Goal: Transaction & Acquisition: Purchase product/service

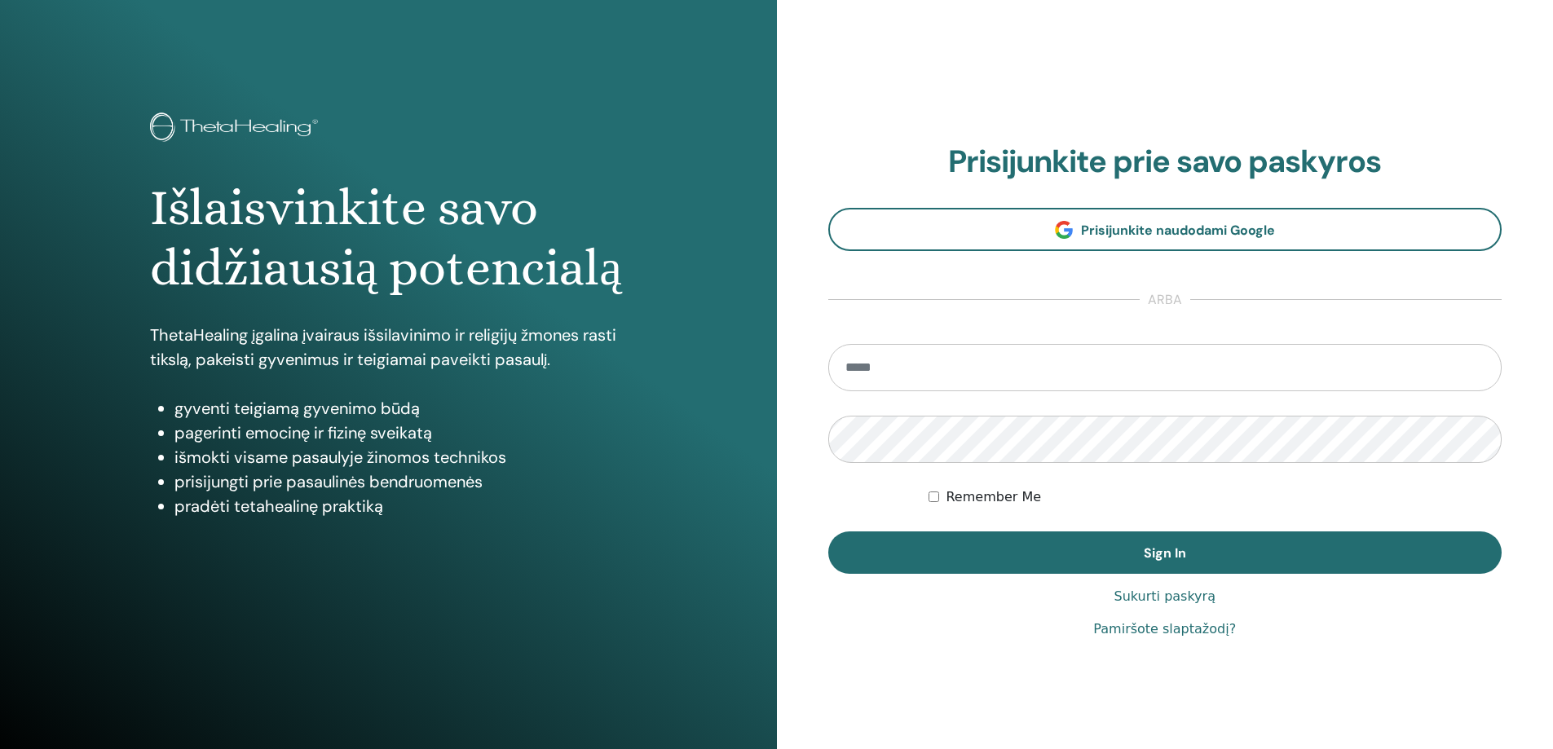
click at [969, 356] on input "email" at bounding box center [1165, 367] width 674 height 47
type input "**********"
click at [828, 531] on button "Sign In" at bounding box center [1165, 552] width 674 height 42
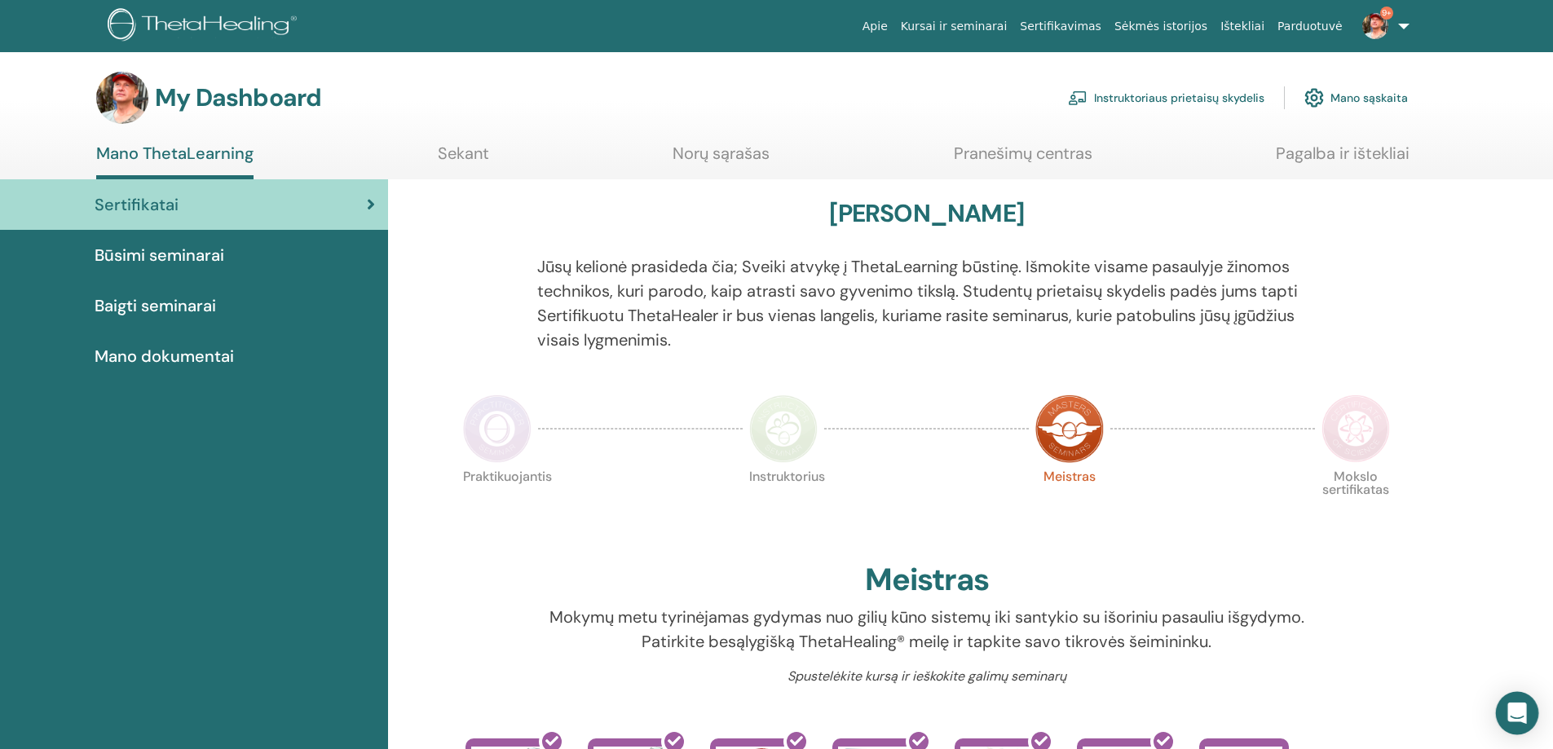
click at [1523, 706] on icon "Open Intercom Messenger" at bounding box center [1516, 713] width 19 height 21
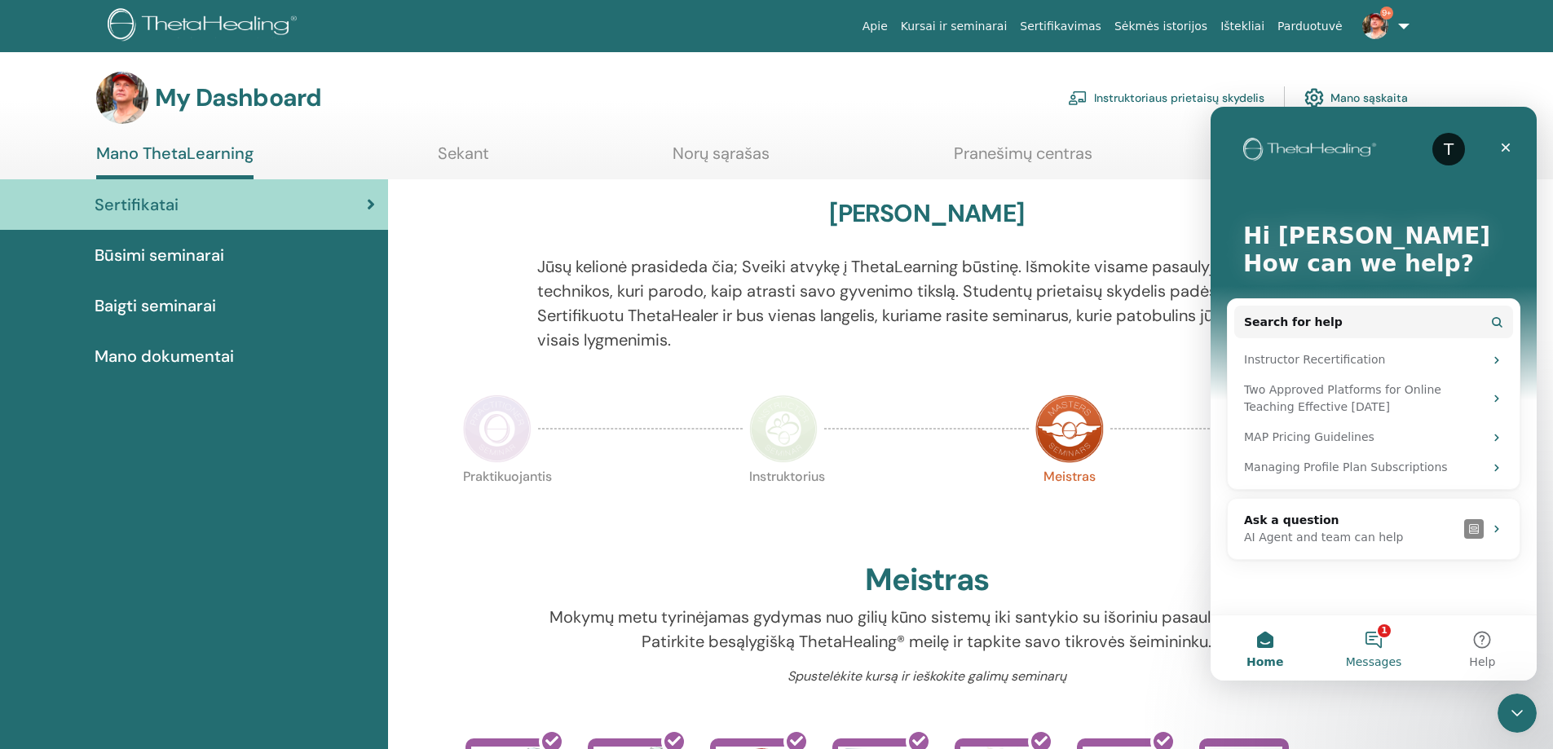
click at [1377, 647] on button "1 Messages" at bounding box center [1373, 647] width 108 height 65
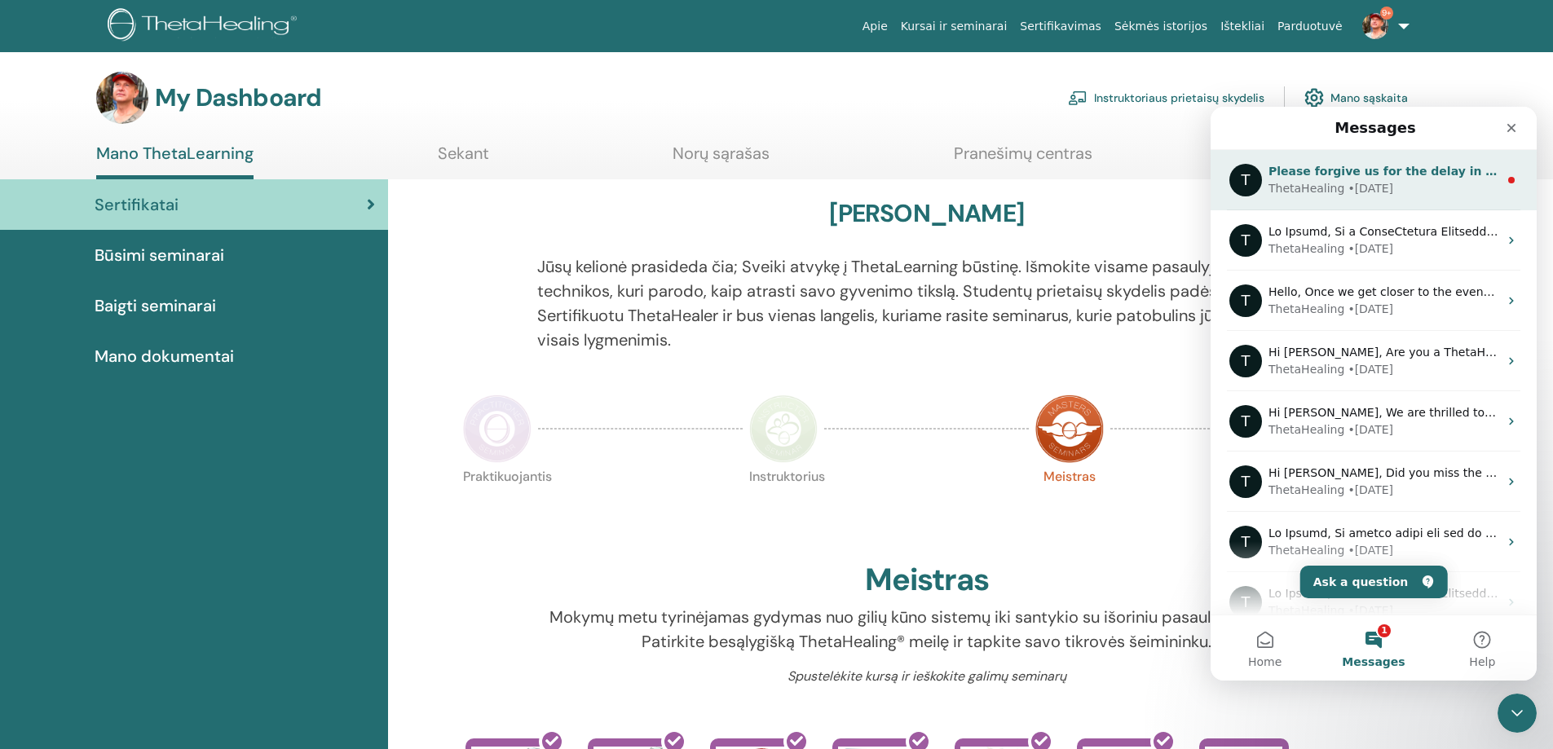
click at [1355, 194] on div "• 12w ago" at bounding box center [1370, 188] width 46 height 17
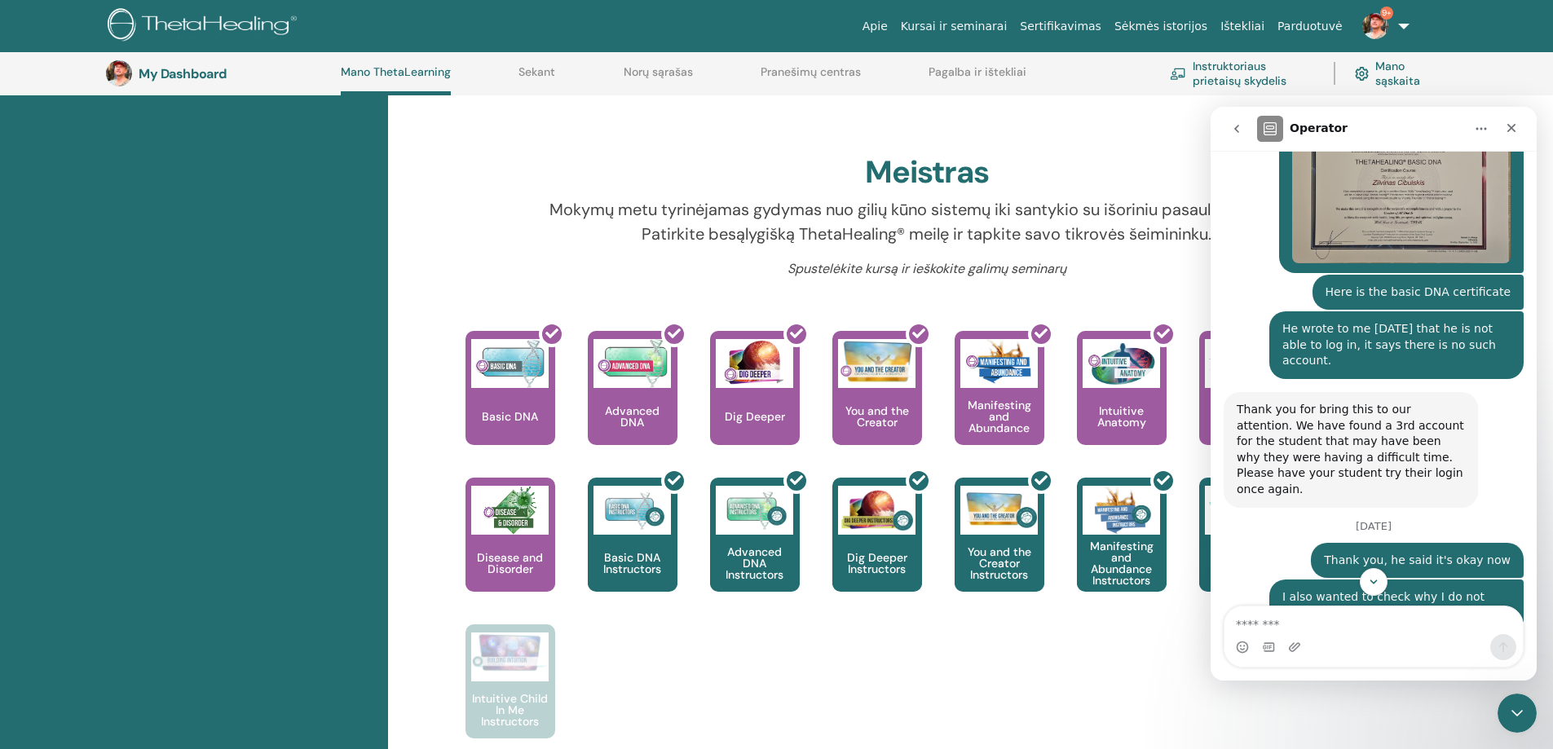
scroll to position [1757, 0]
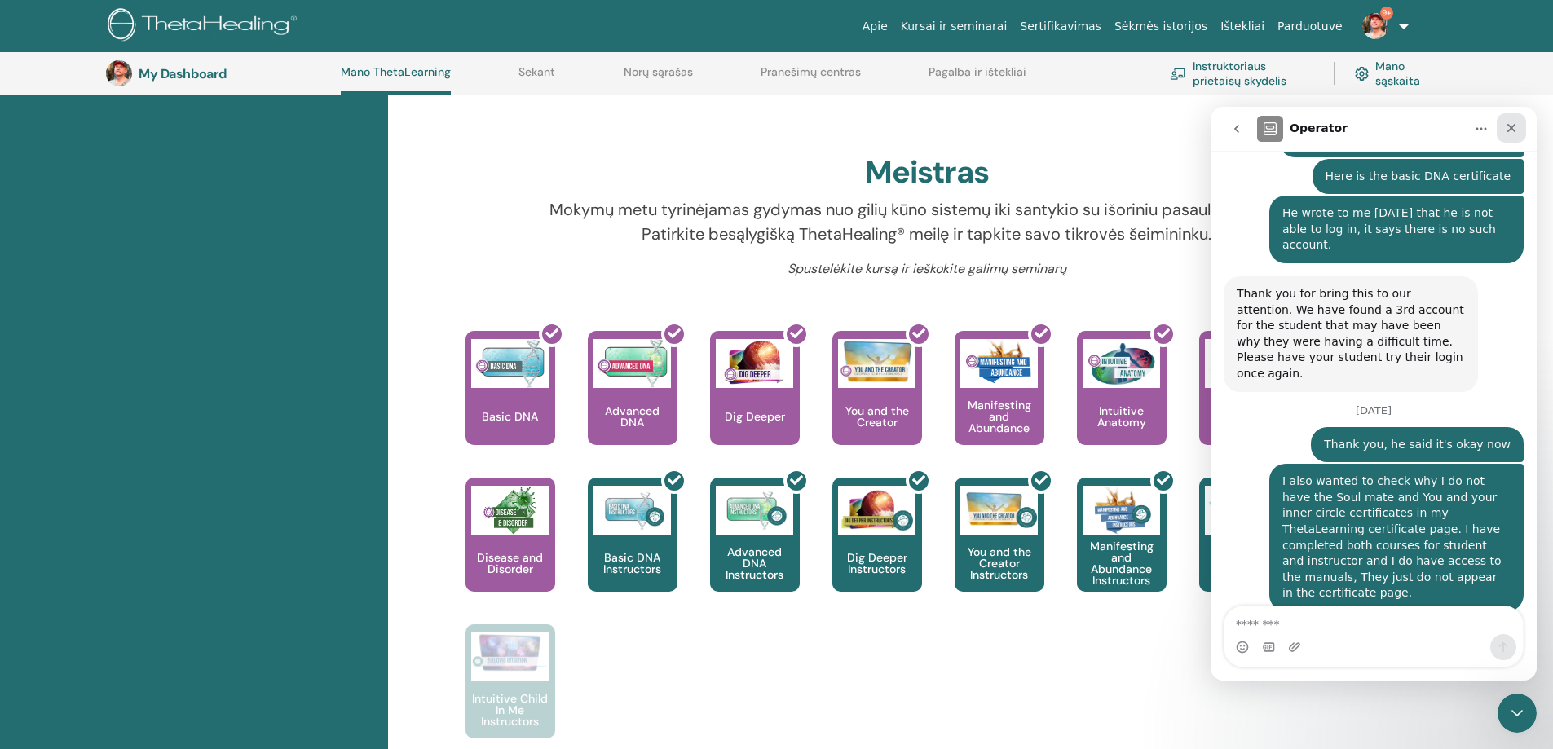
click at [1509, 121] on div "Close" at bounding box center [1510, 127] width 29 height 29
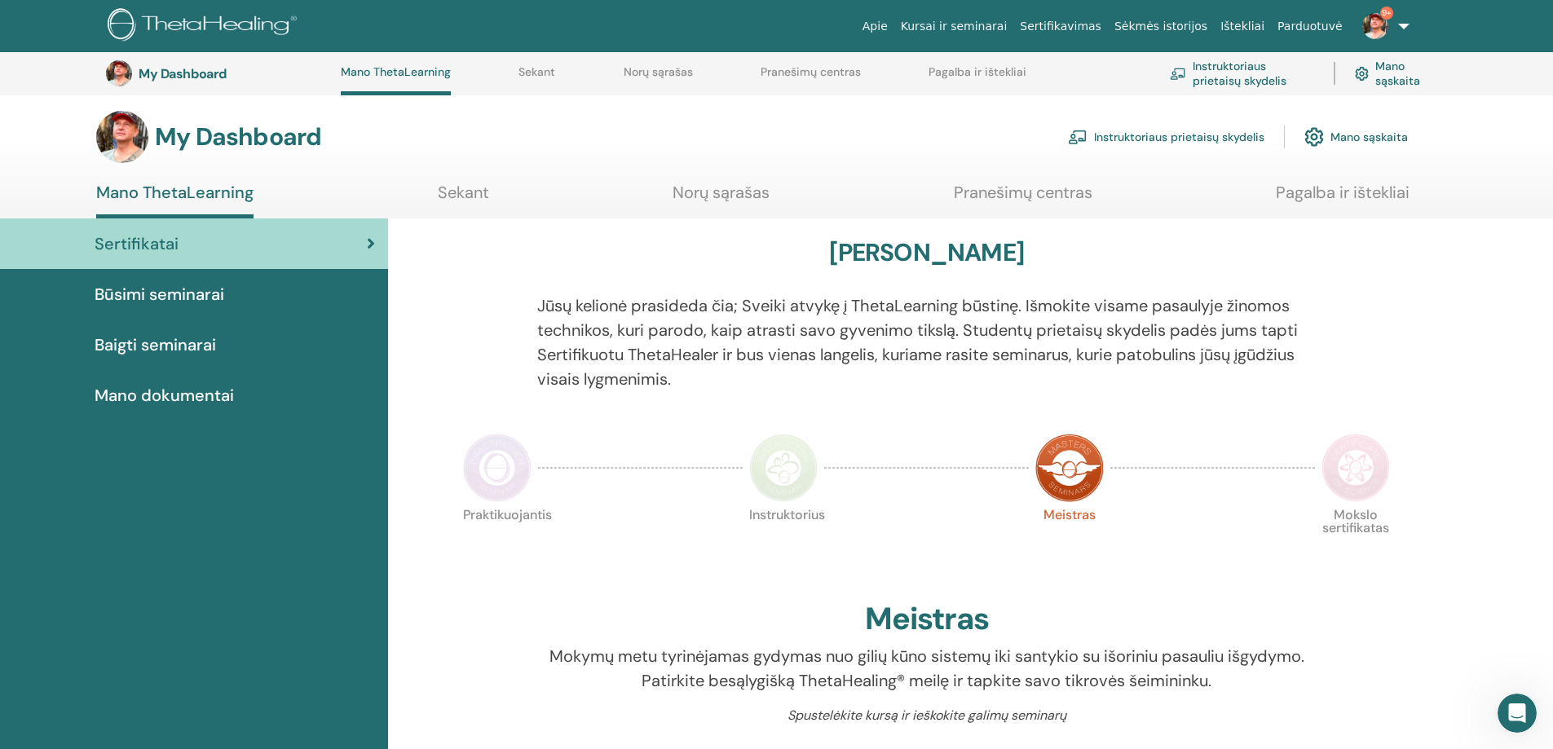
scroll to position [0, 0]
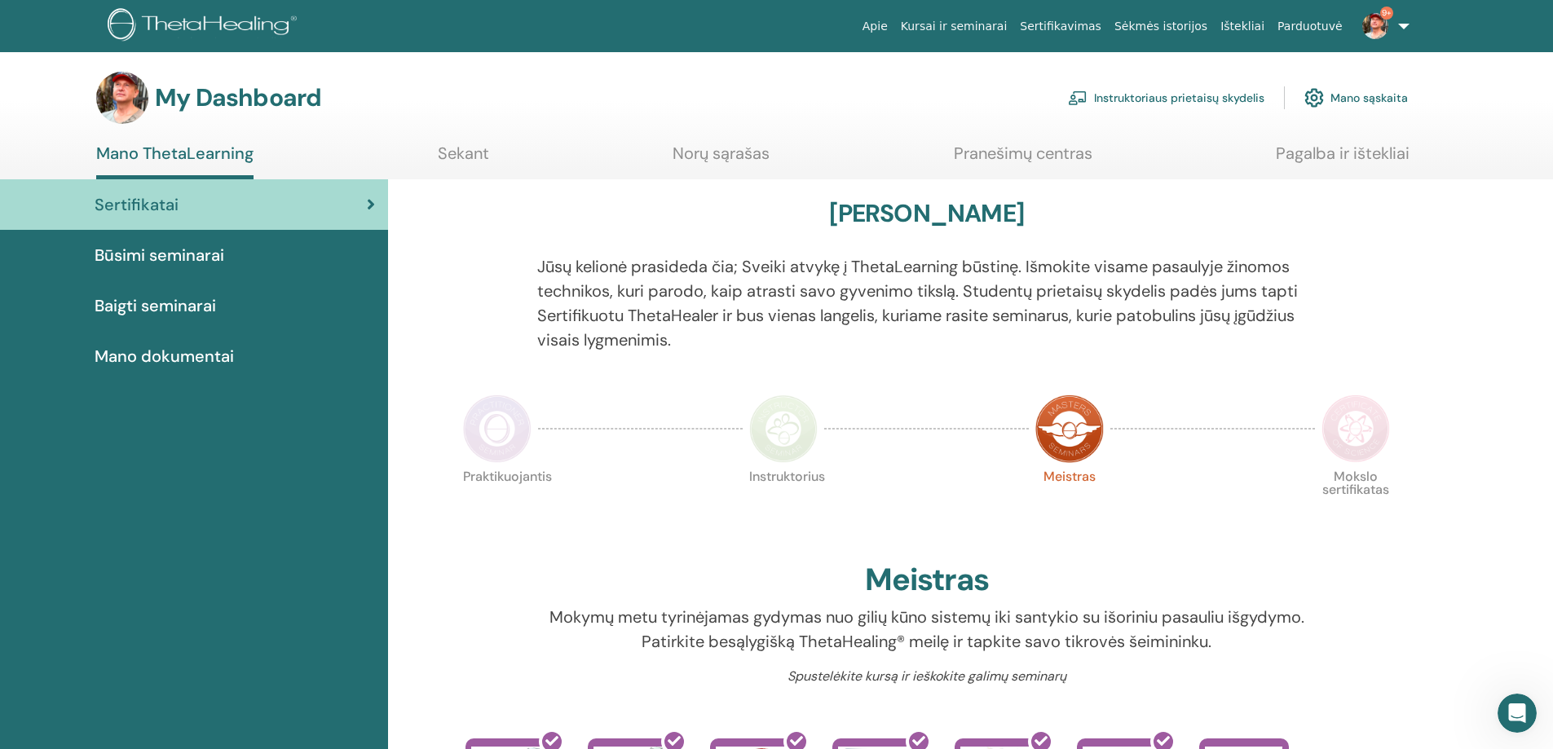
click at [207, 311] on span "Baigti seminarai" at bounding box center [155, 305] width 121 height 24
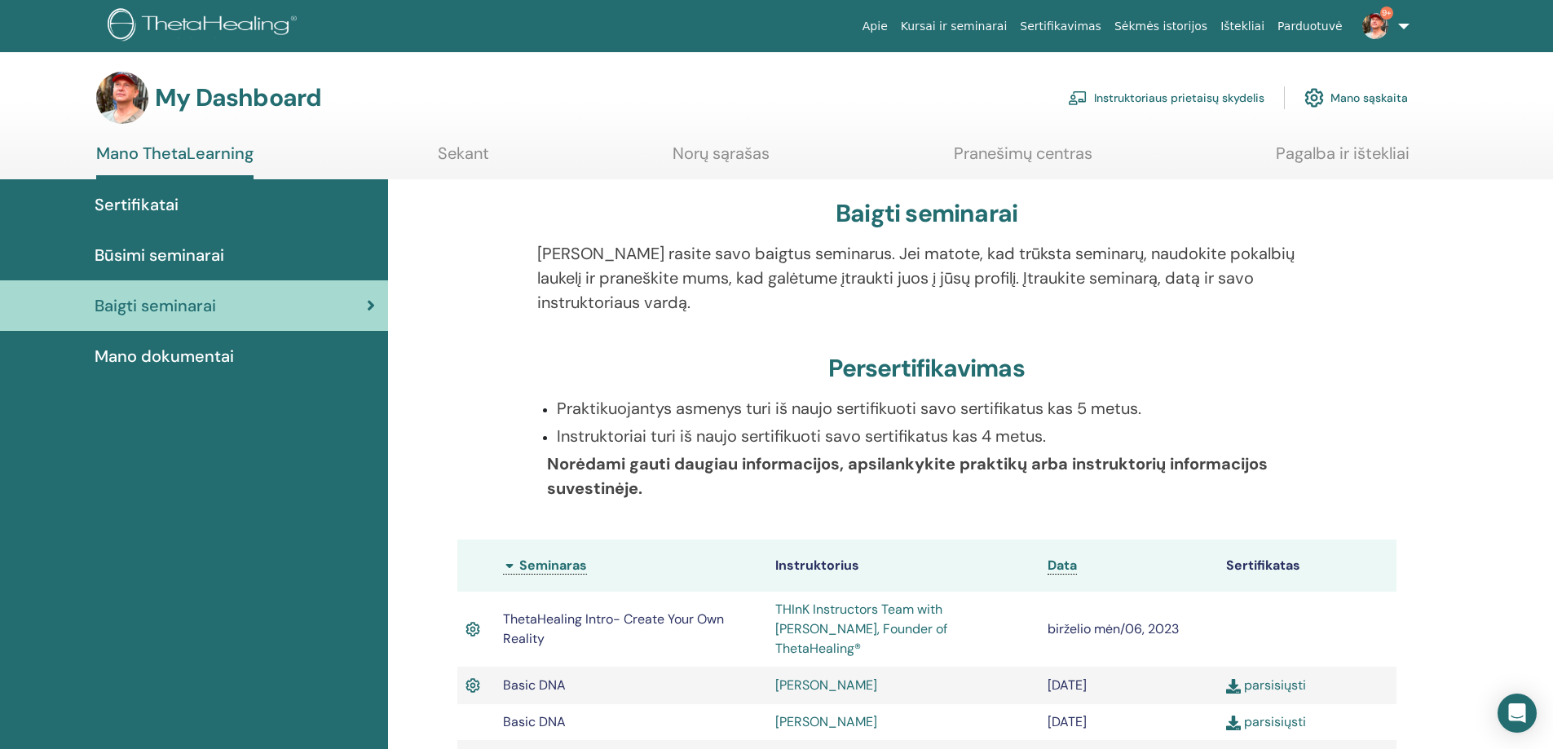
click at [279, 214] on div "Sertifikatai" at bounding box center [194, 204] width 362 height 24
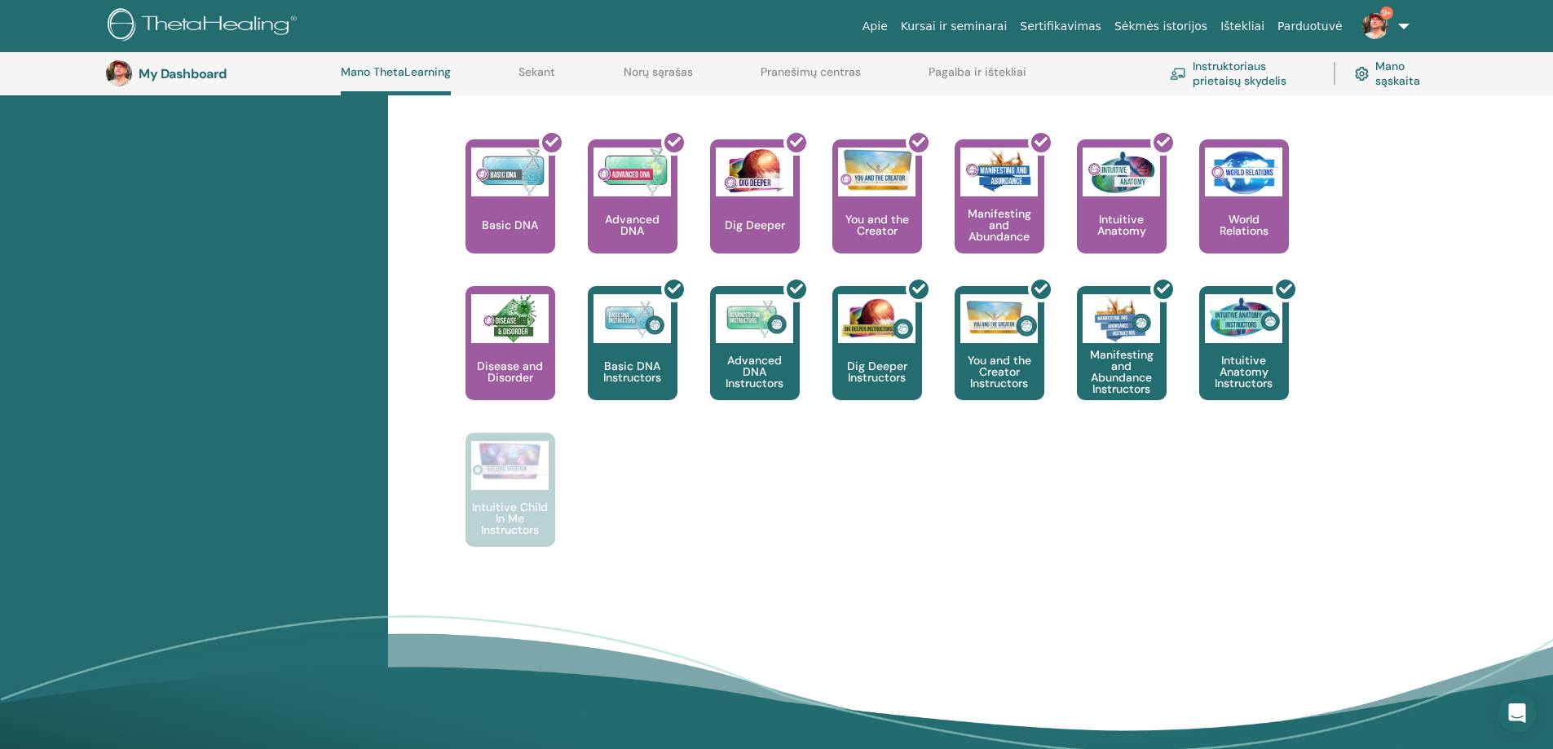
scroll to position [614, 0]
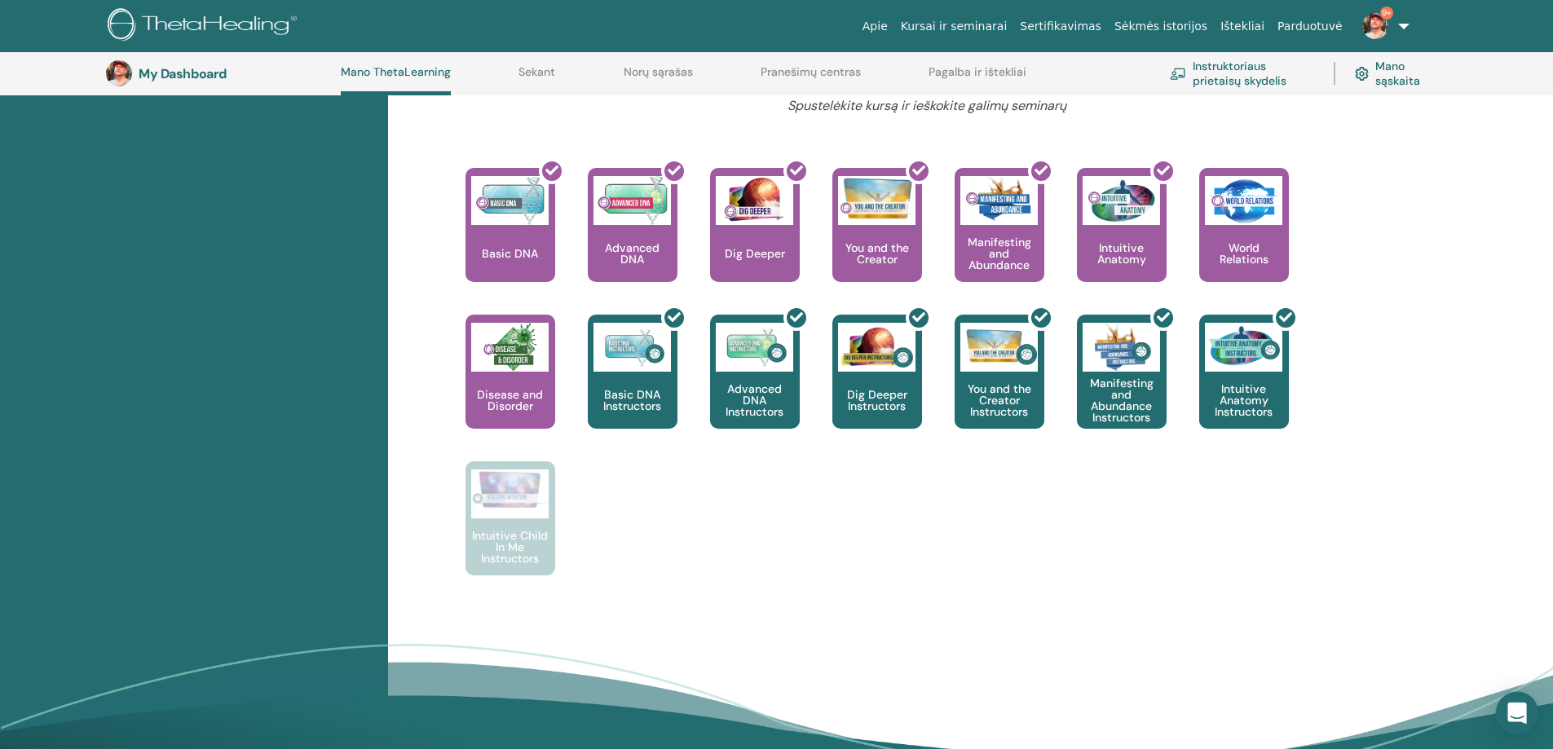
click at [1506, 705] on div "Open Intercom Messenger" at bounding box center [1517, 713] width 43 height 43
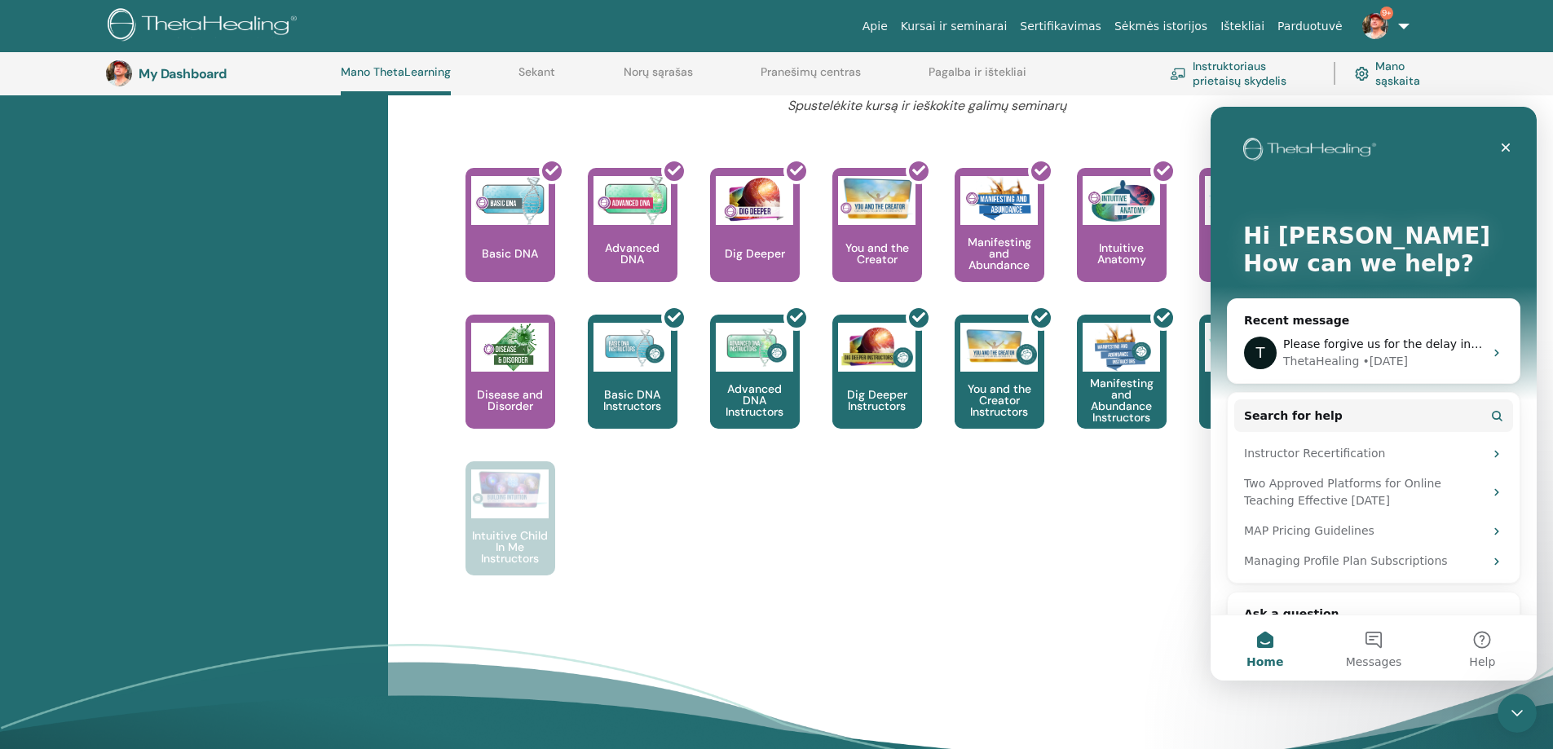
scroll to position [0, 0]
click at [1405, 355] on div "ThetaHealing • 12w ago" at bounding box center [1383, 361] width 201 height 17
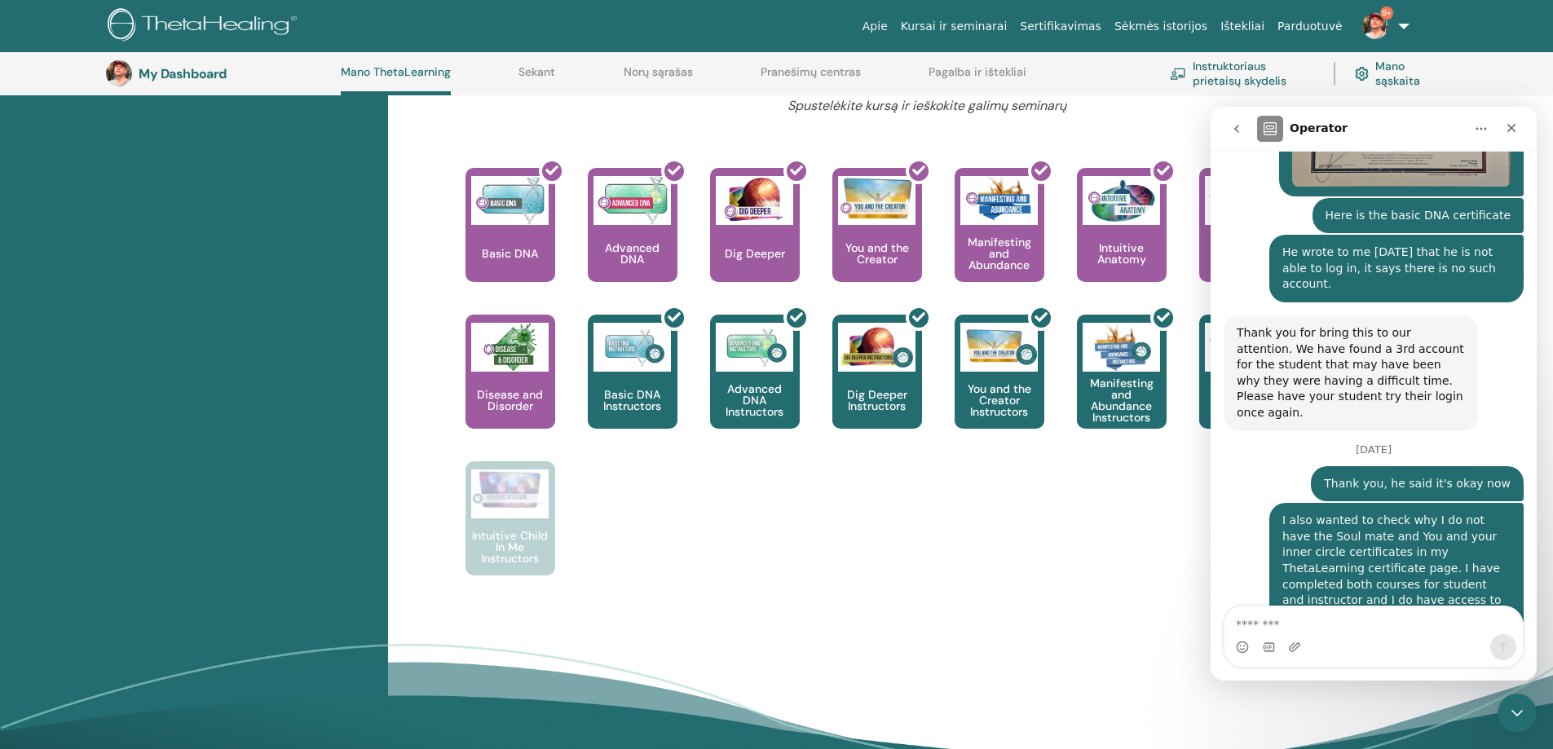
scroll to position [1757, 0]
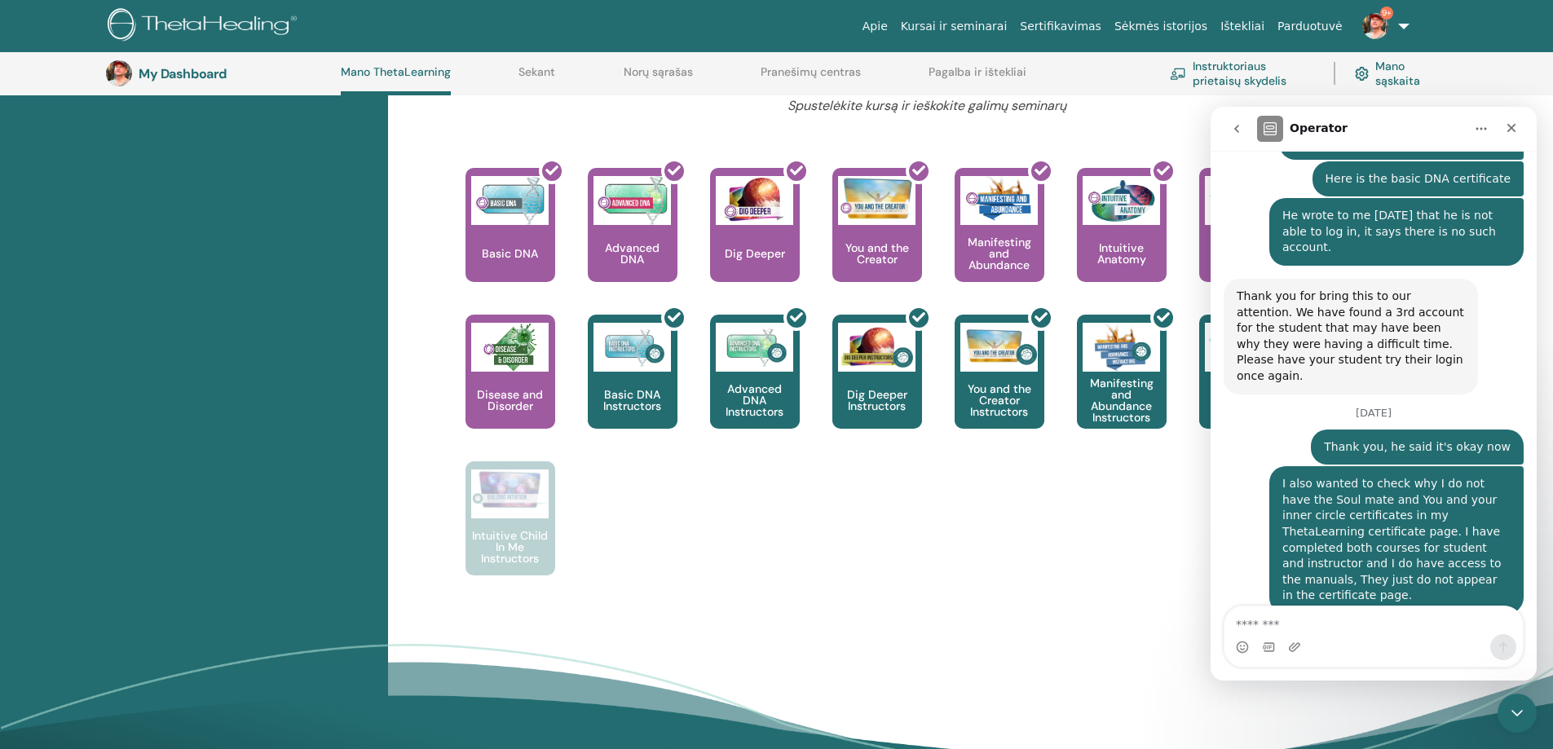
click at [1131, 512] on div "This is where your ThetaHealing journey begins. This is the first seminar to ta…" at bounding box center [914, 388] width 963 height 440
click at [1514, 129] on icon "Close" at bounding box center [1511, 127] width 13 height 13
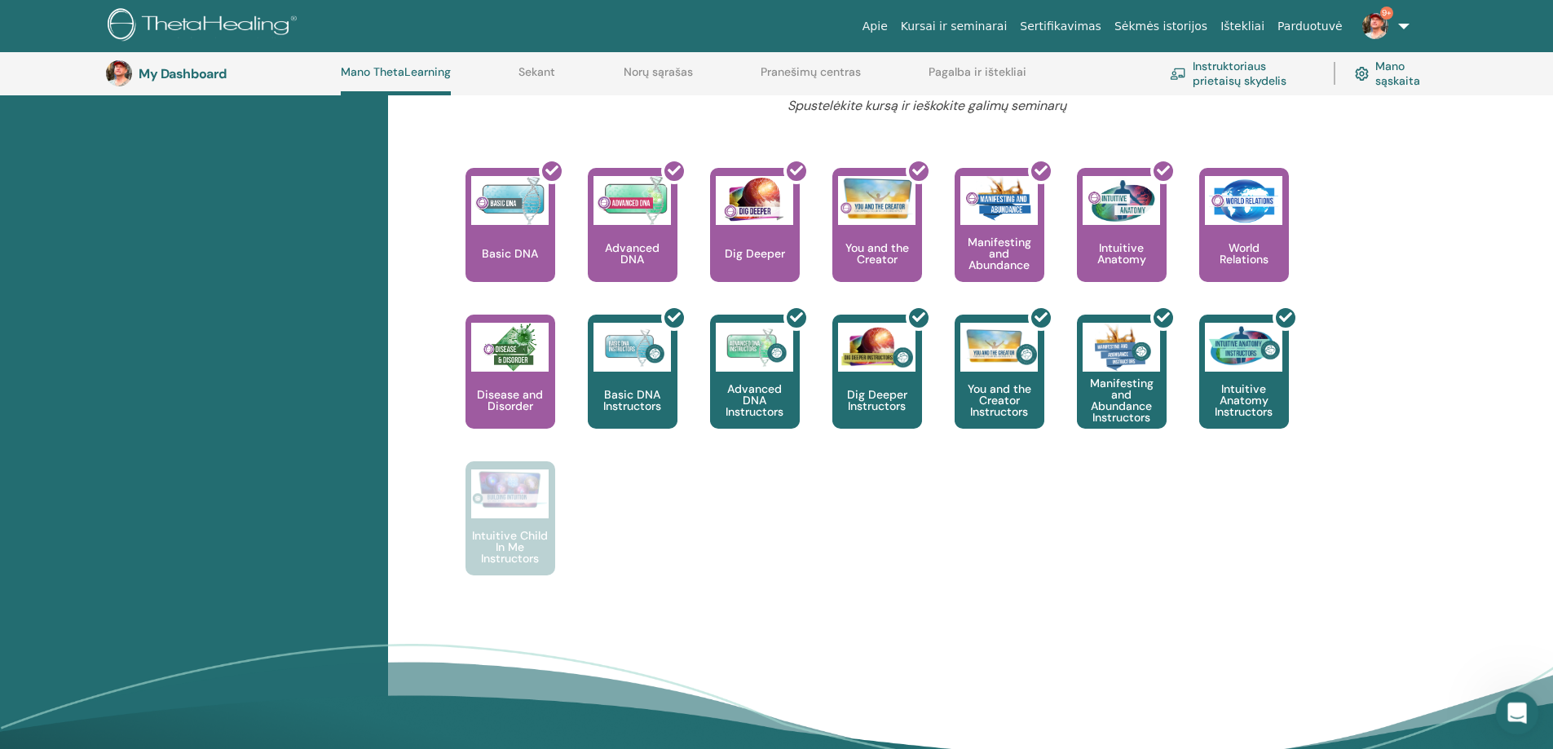
click at [1520, 696] on div "Open Intercom Messenger" at bounding box center [1515, 711] width 54 height 54
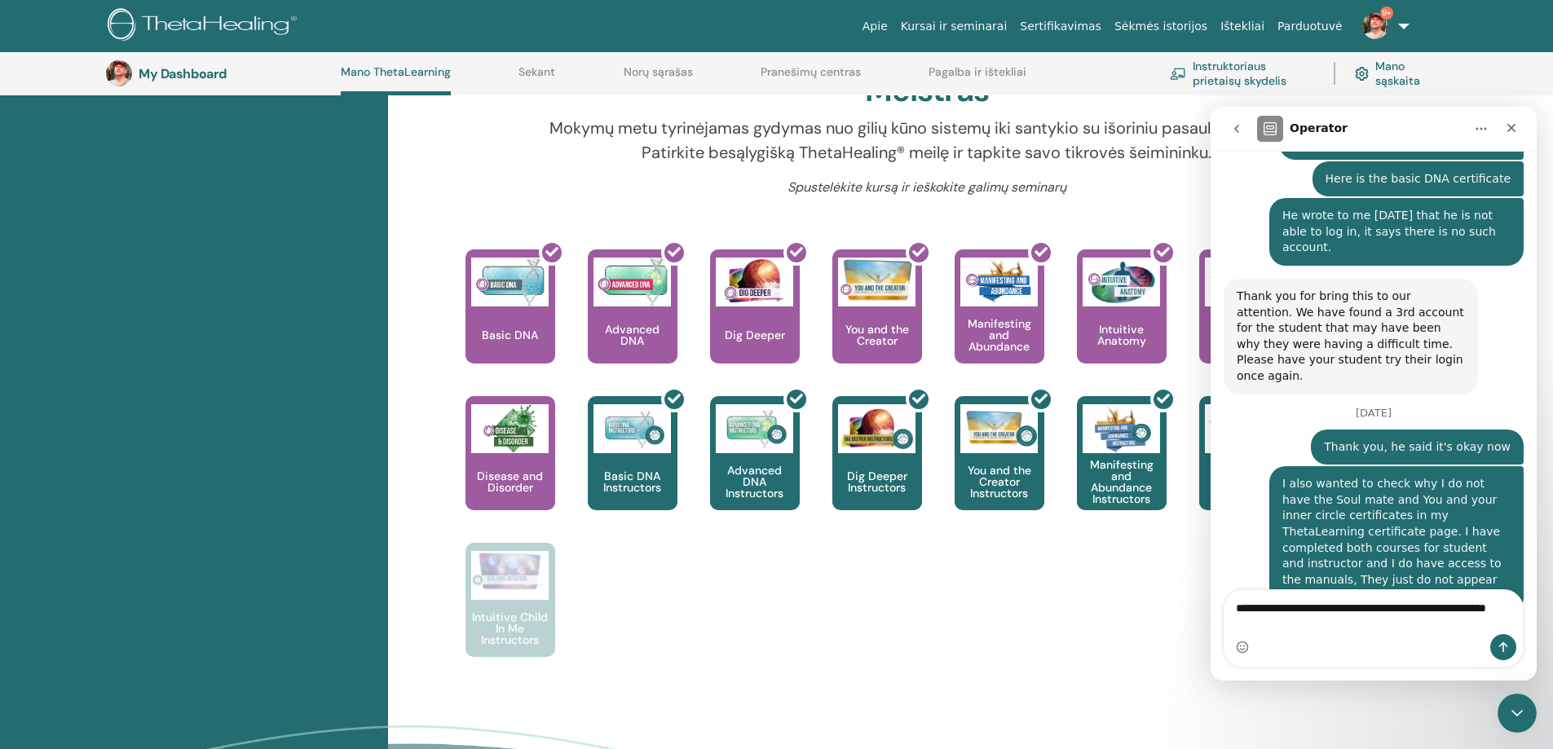
scroll to position [1774, 0]
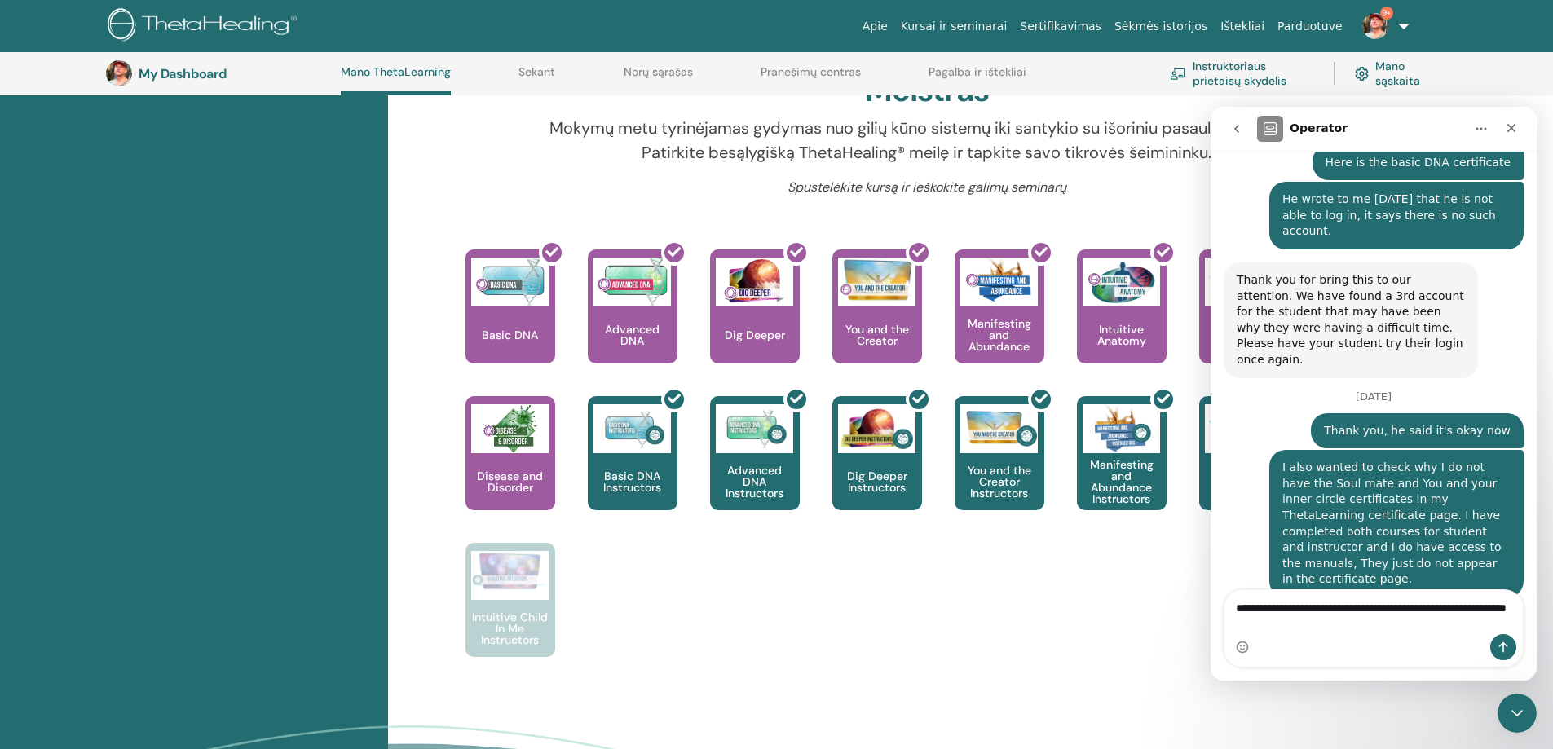
type textarea "**********"
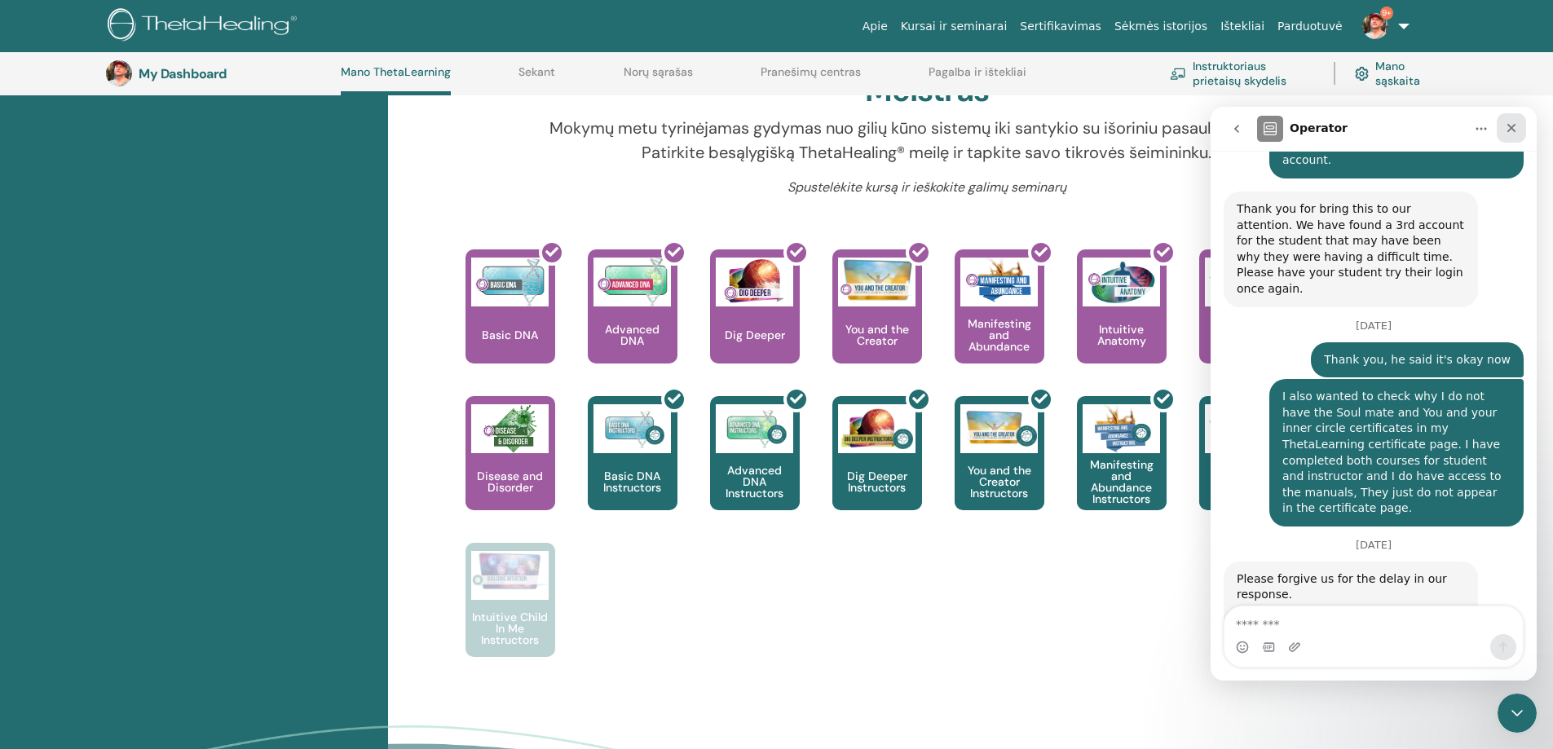
click at [1512, 126] on icon "Close" at bounding box center [1511, 128] width 9 height 9
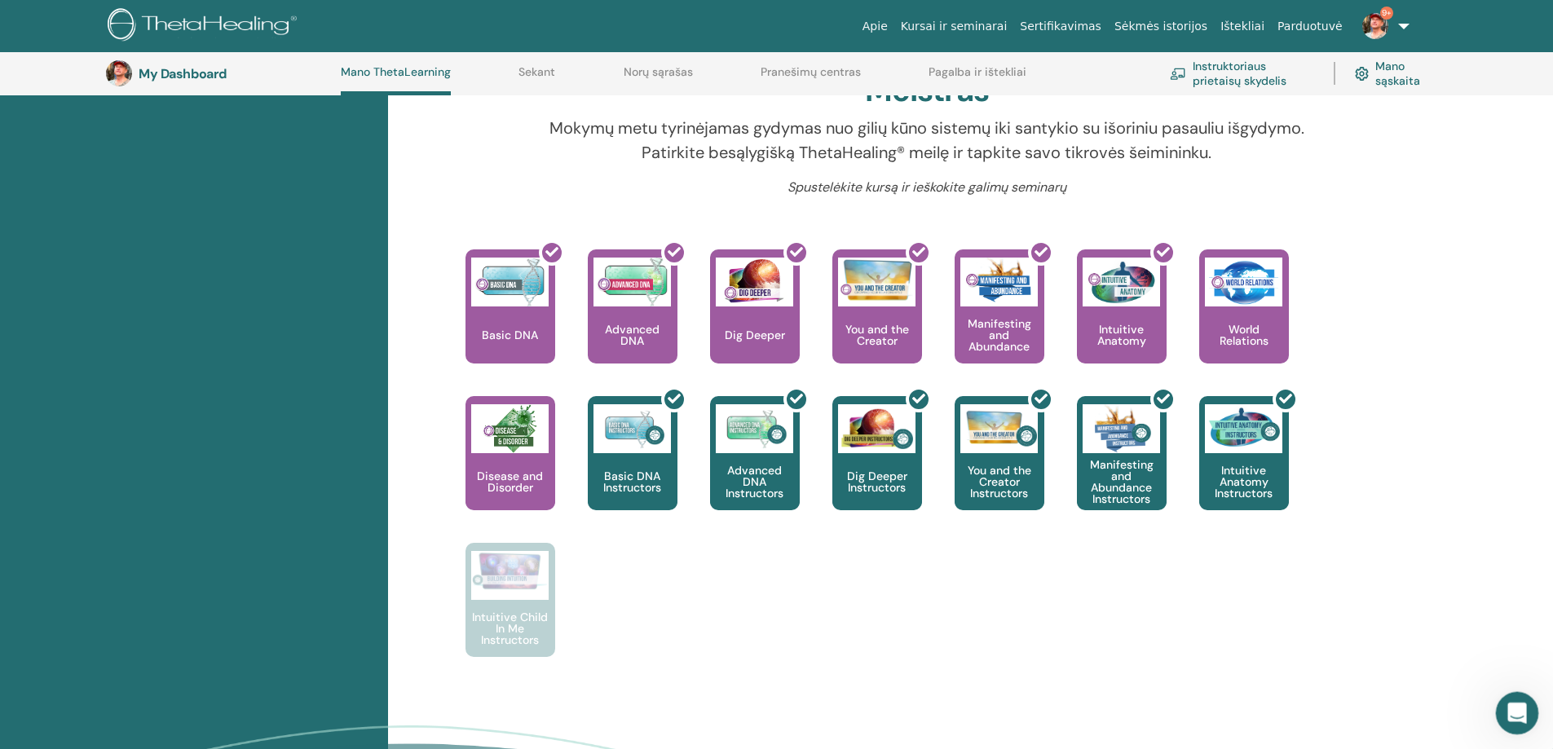
click at [1532, 703] on div "Open Intercom Messenger" at bounding box center [1515, 711] width 54 height 54
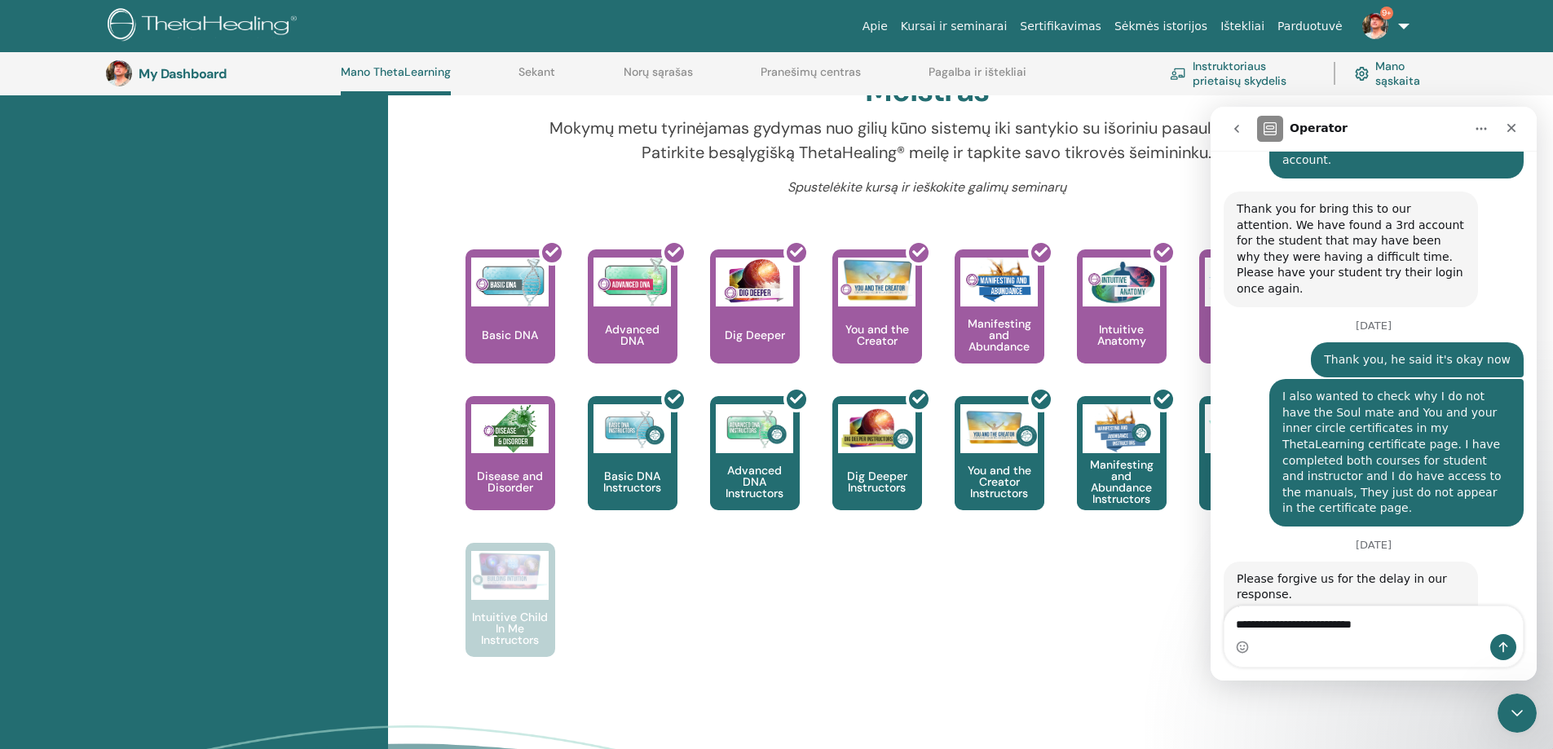
type textarea "**********"
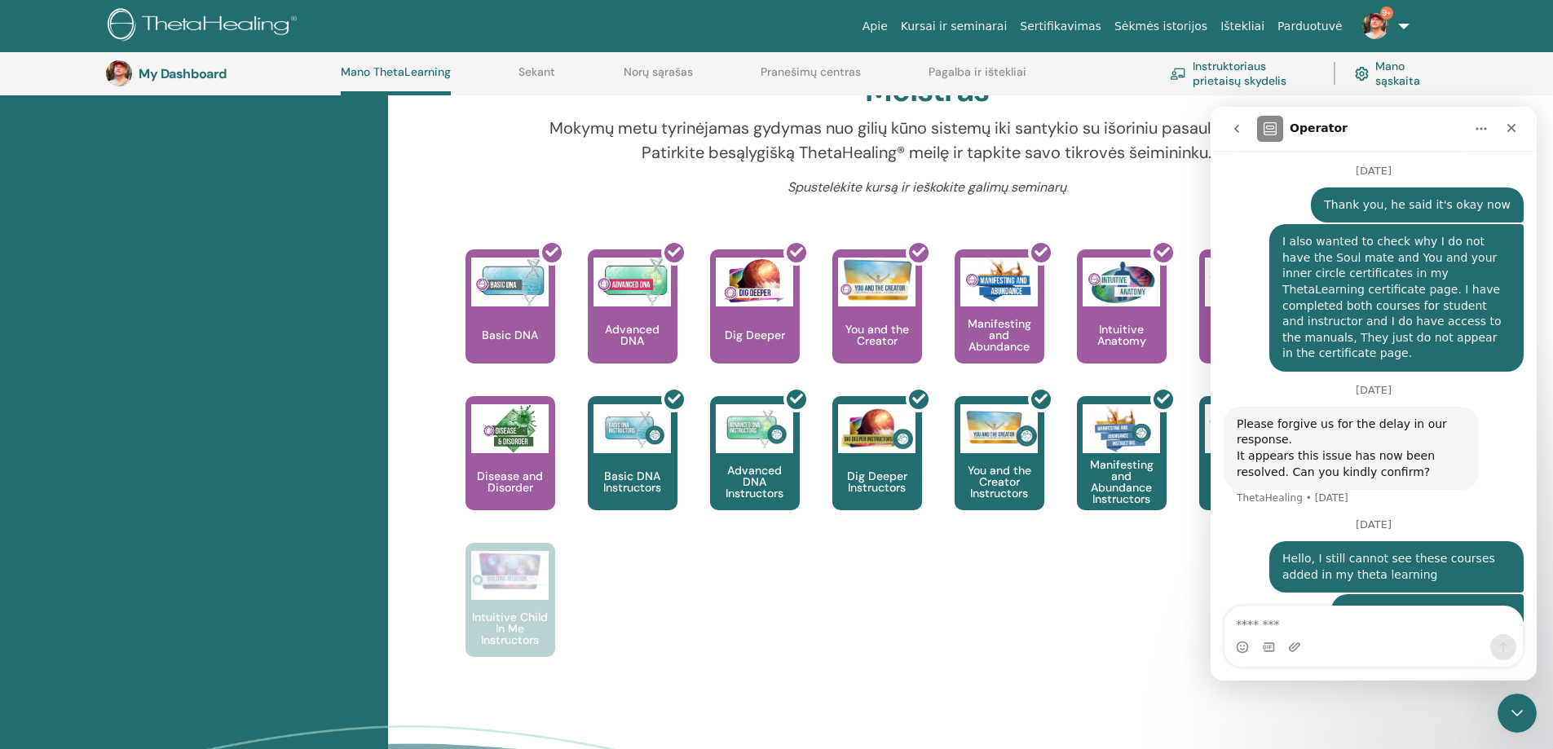
scroll to position [2013, 0]
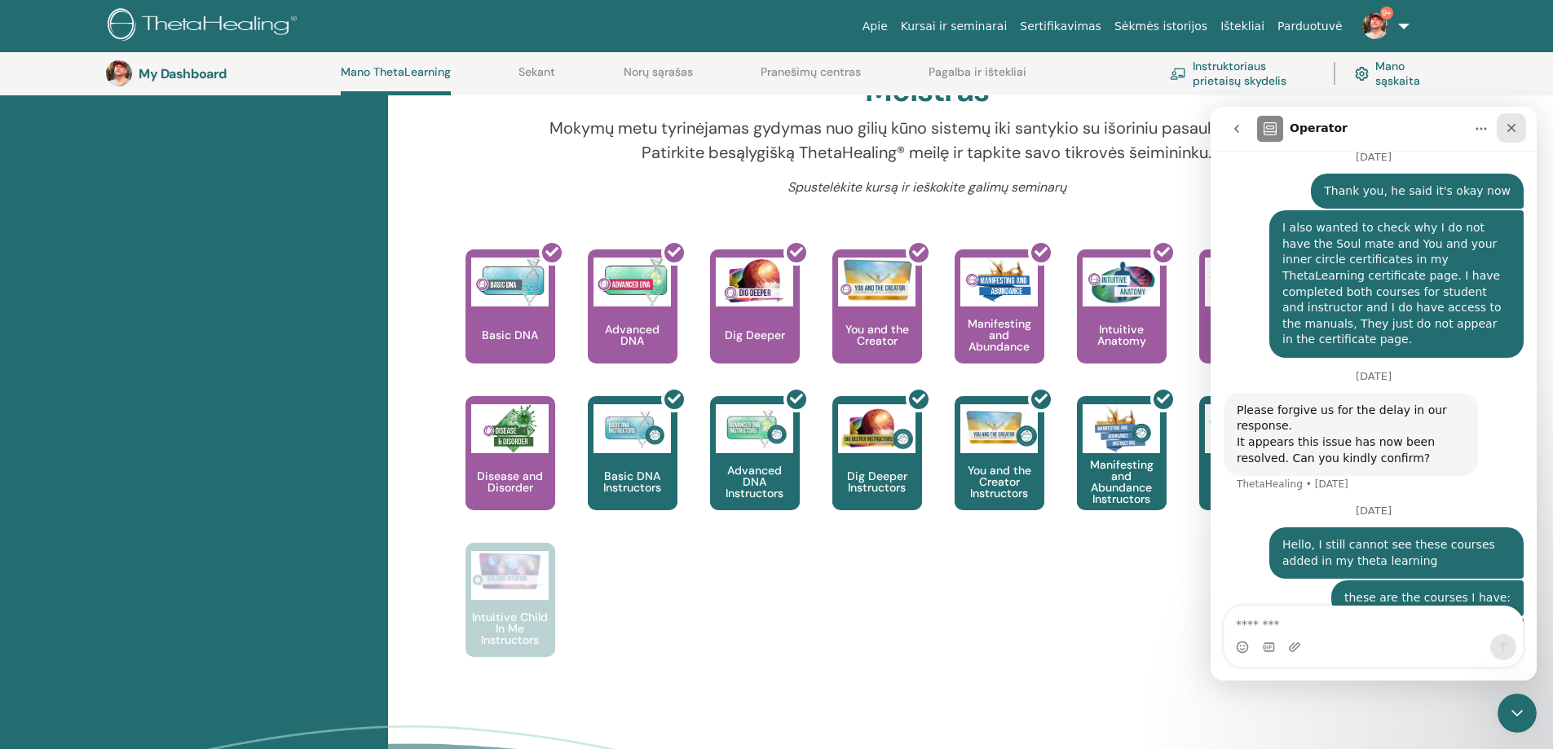
click at [1516, 125] on icon "Close" at bounding box center [1511, 127] width 13 height 13
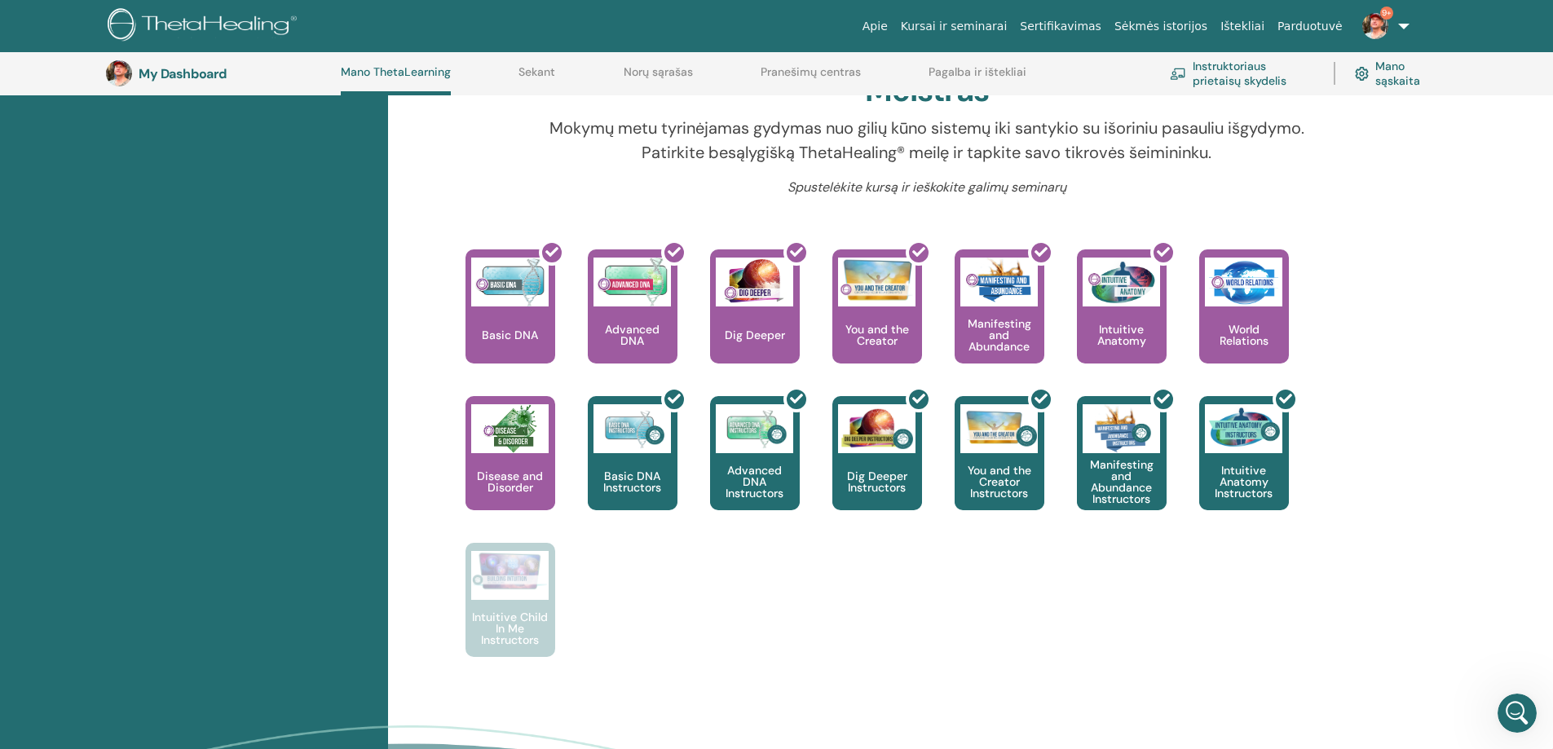
click at [1375, 26] on img at bounding box center [1375, 26] width 26 height 26
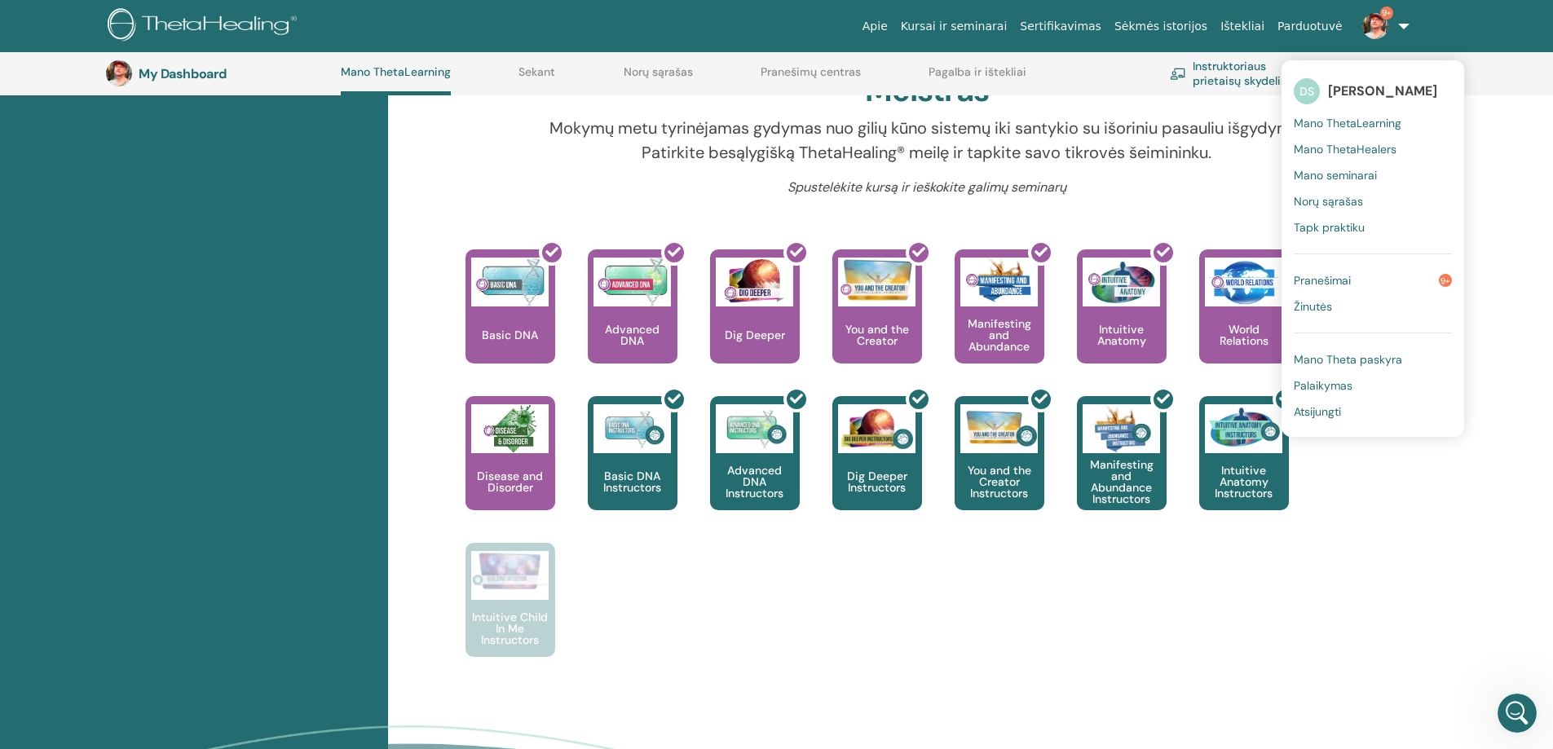
click at [1255, 73] on link "Instruktoriaus prietaisų skydelis" at bounding box center [1242, 73] width 144 height 36
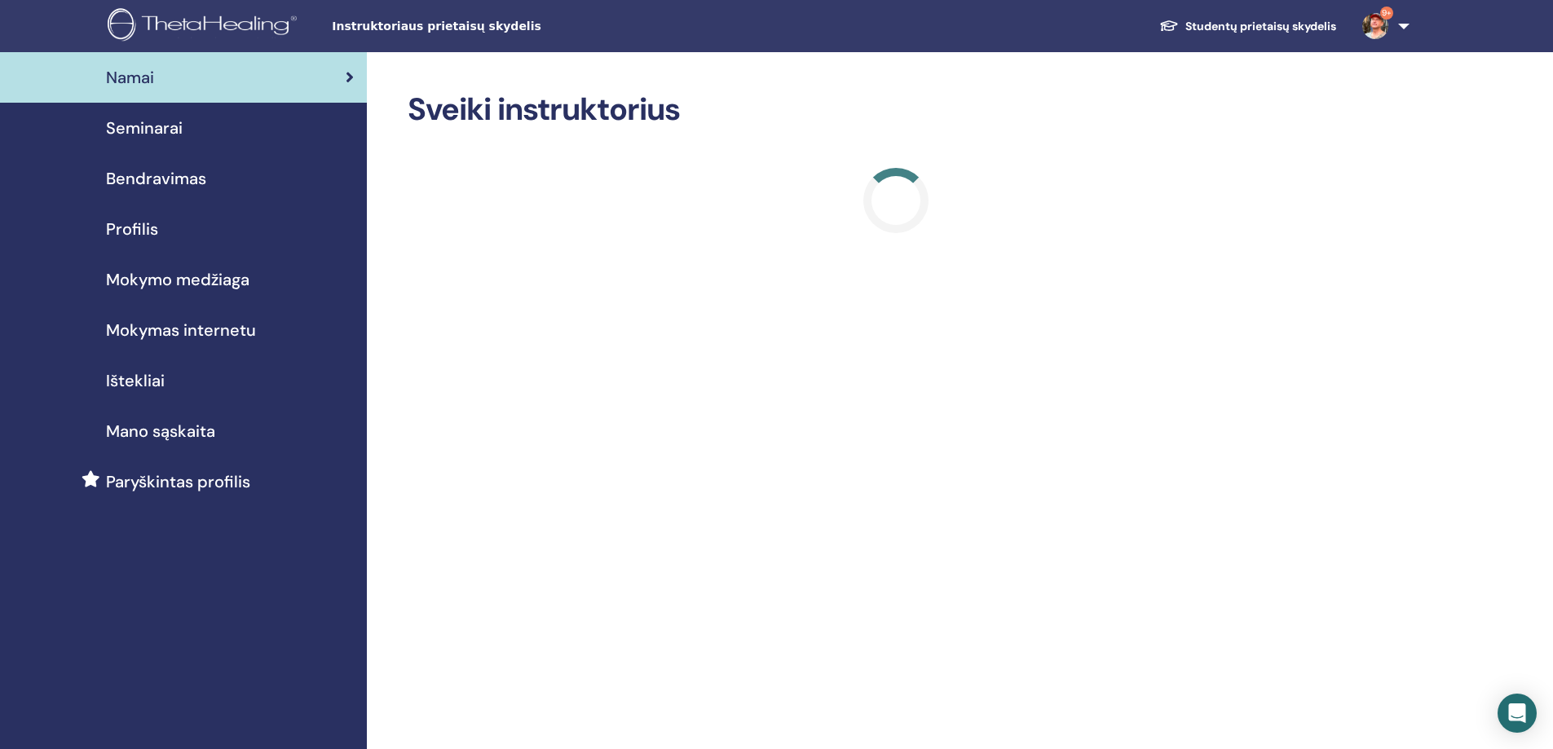
click at [170, 133] on span "Seminarai" at bounding box center [144, 128] width 77 height 24
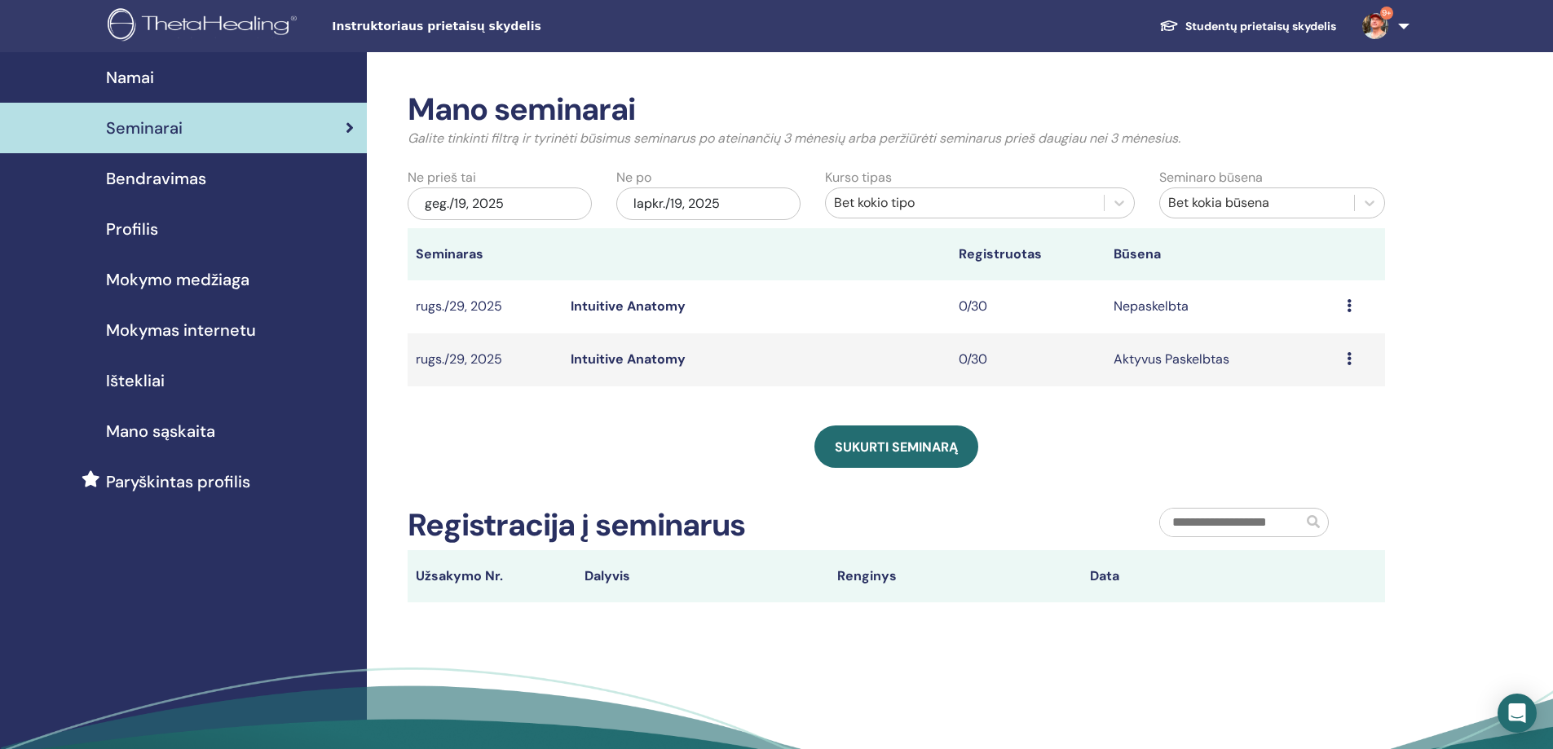
click at [1350, 306] on icon at bounding box center [1348, 305] width 5 height 13
click at [1315, 390] on p "Atšaukti" at bounding box center [1303, 393] width 61 height 20
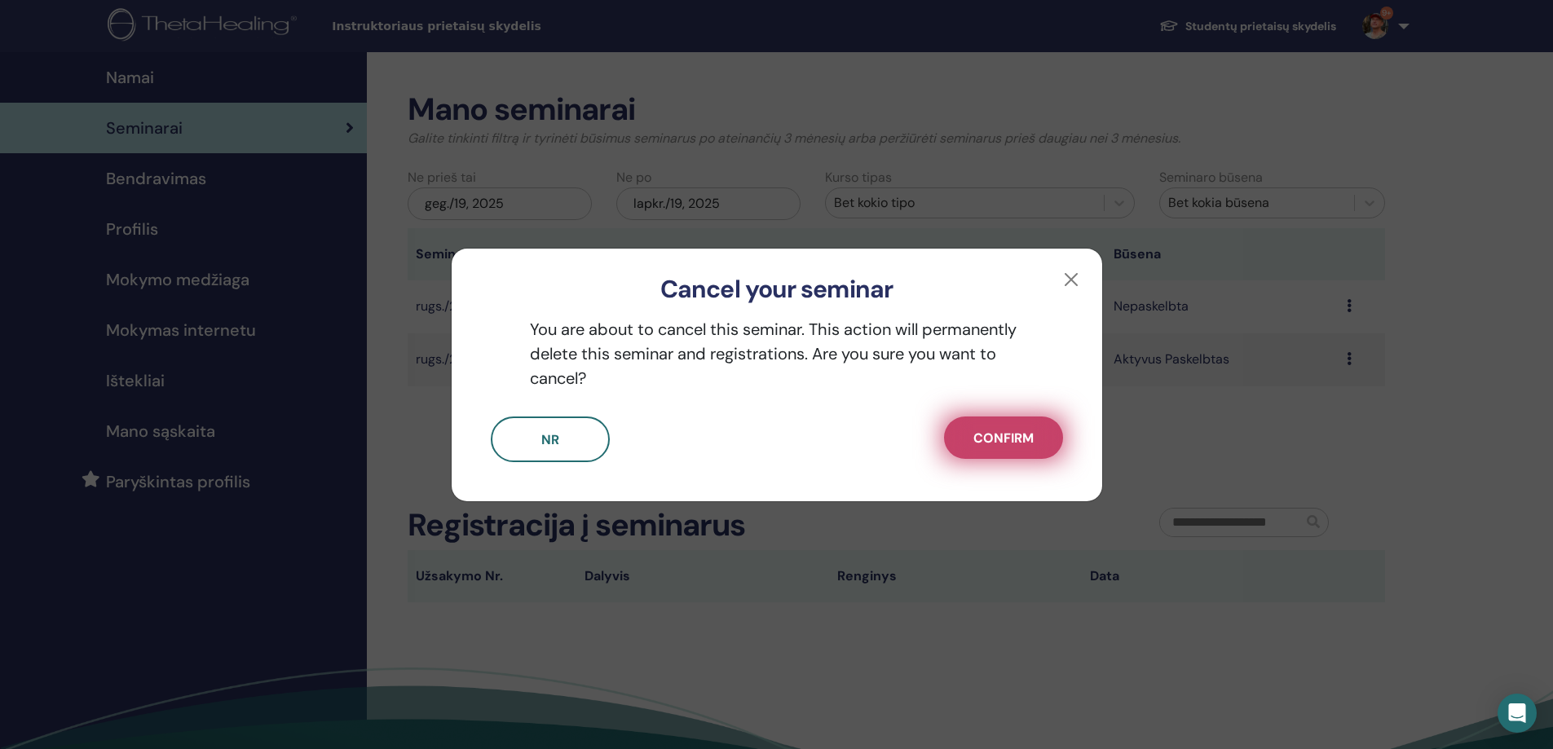
click at [1034, 440] on button "Confirm" at bounding box center [1003, 438] width 119 height 42
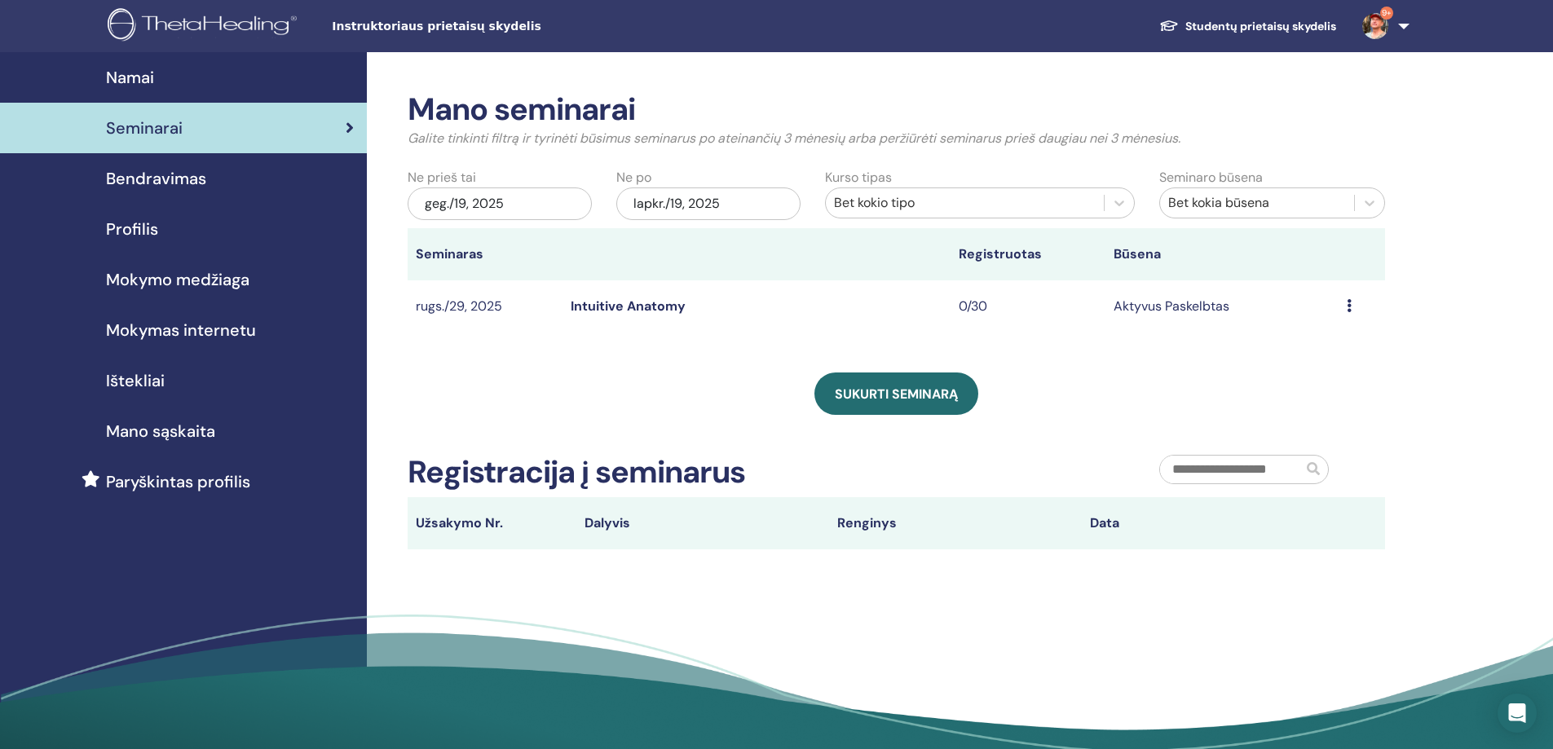
click at [606, 305] on link "Intuitive Anatomy" at bounding box center [628, 306] width 115 height 17
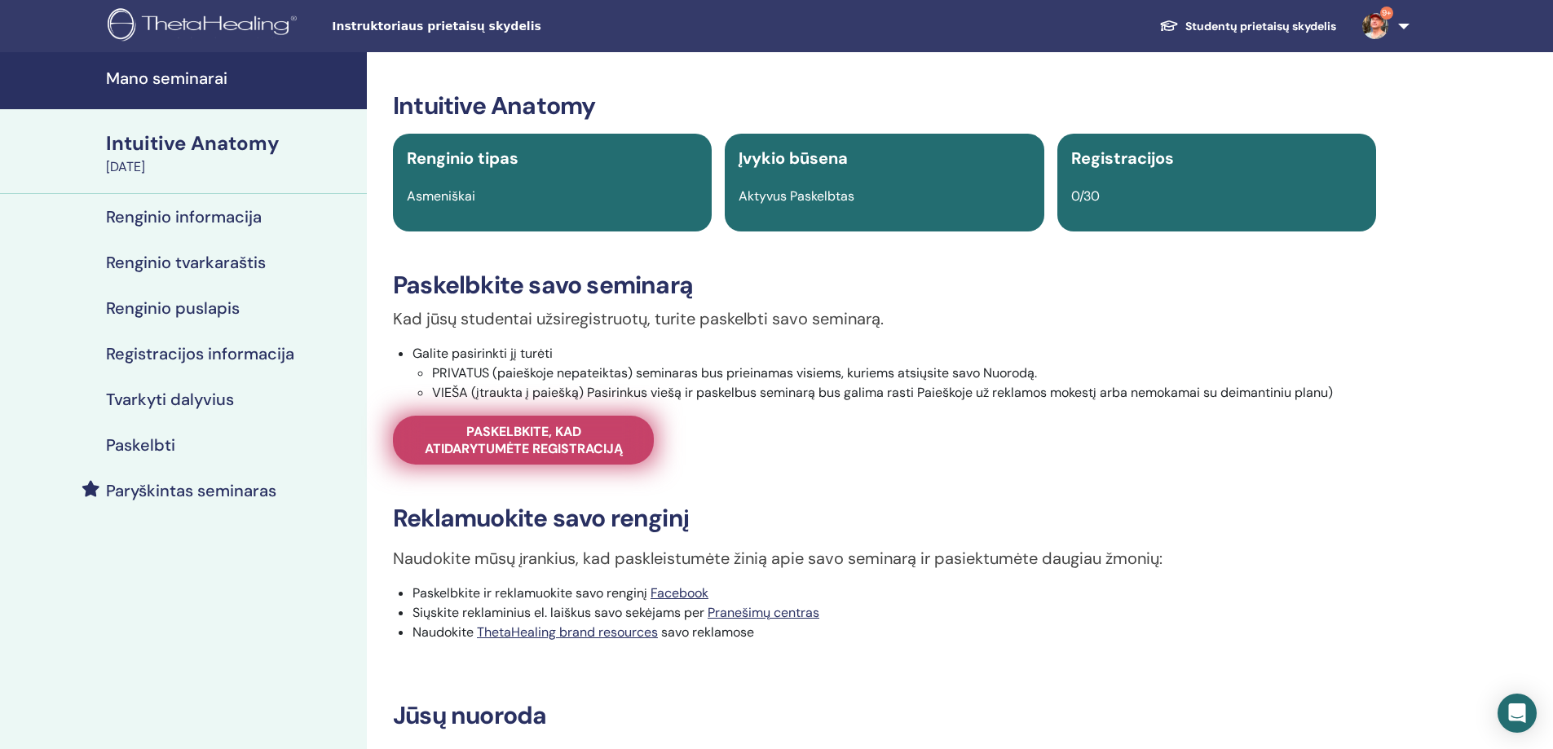
click at [581, 443] on span "Paskelbkite, kad atidarytumėte registraciją" at bounding box center [523, 440] width 220 height 34
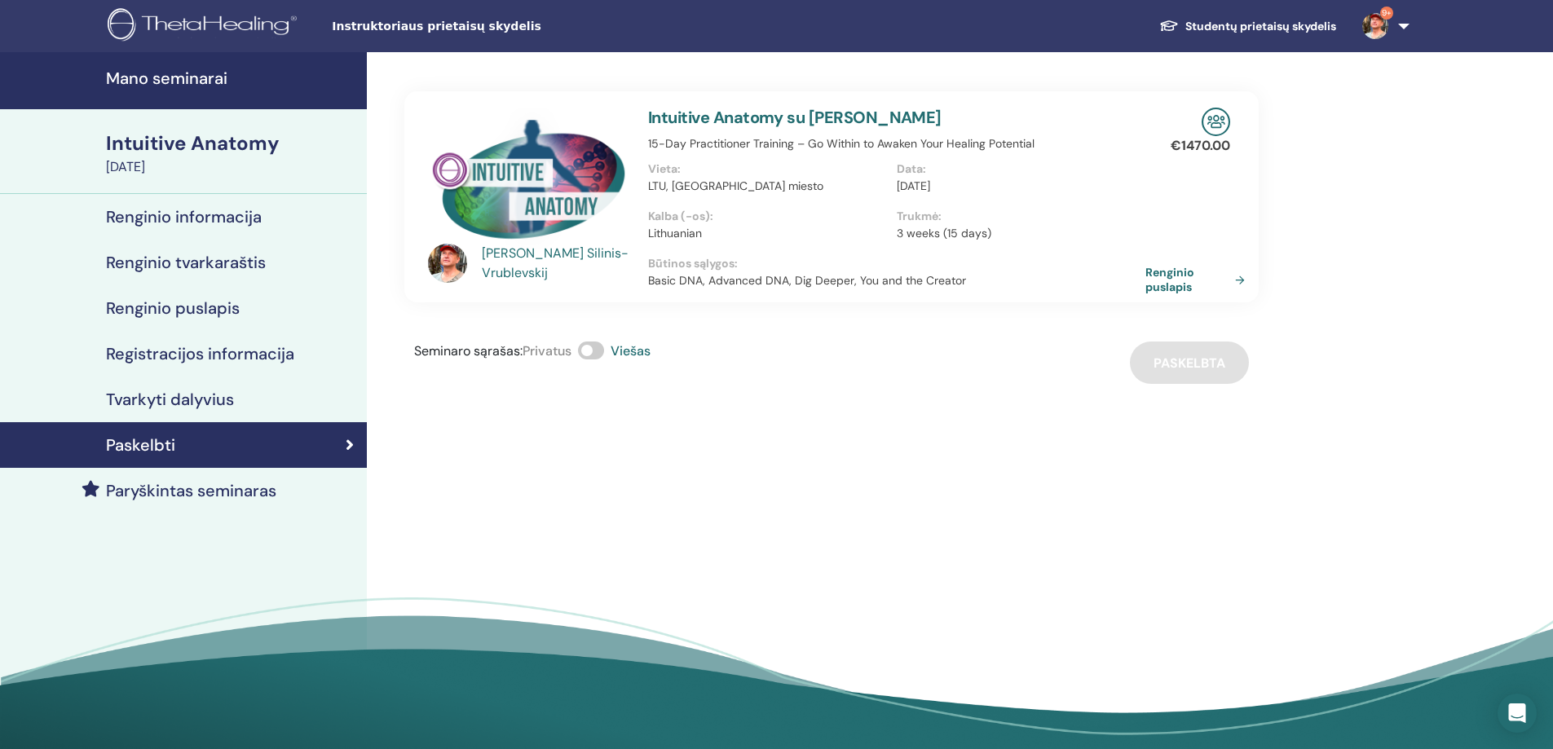
click at [205, 477] on link "Paryškintas seminaras" at bounding box center [183, 491] width 367 height 46
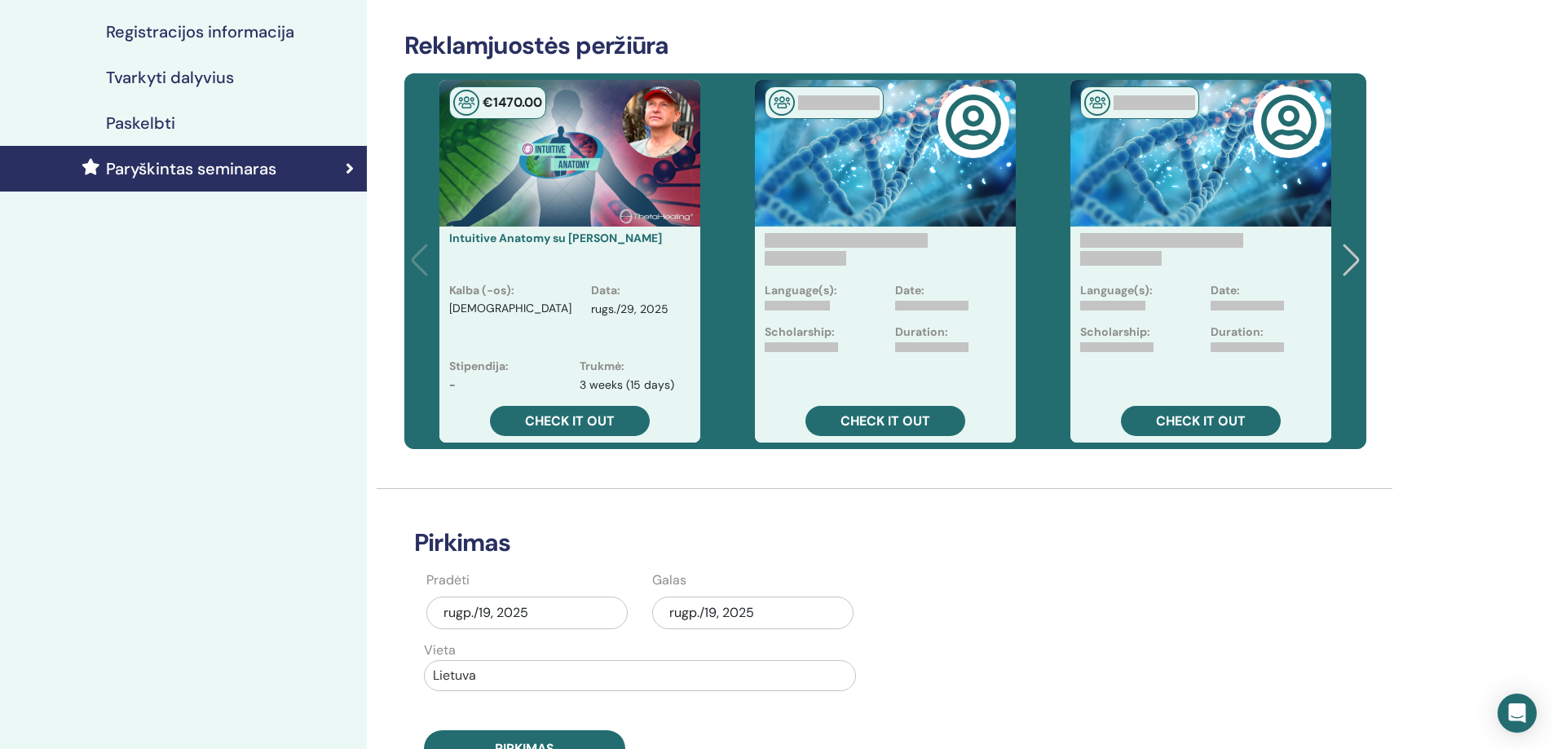
scroll to position [326, 0]
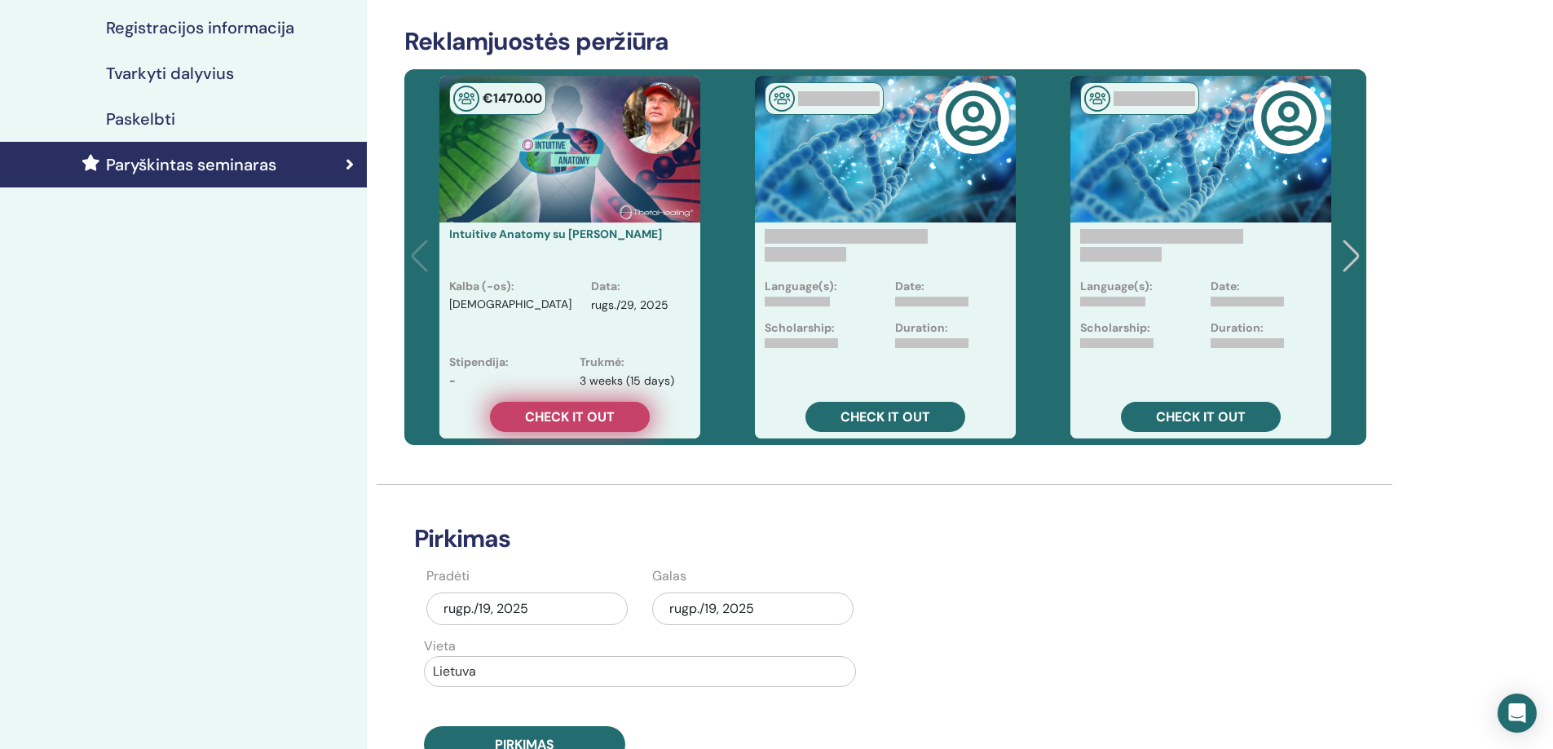
click at [553, 415] on span "Check it out" at bounding box center [570, 416] width 90 height 17
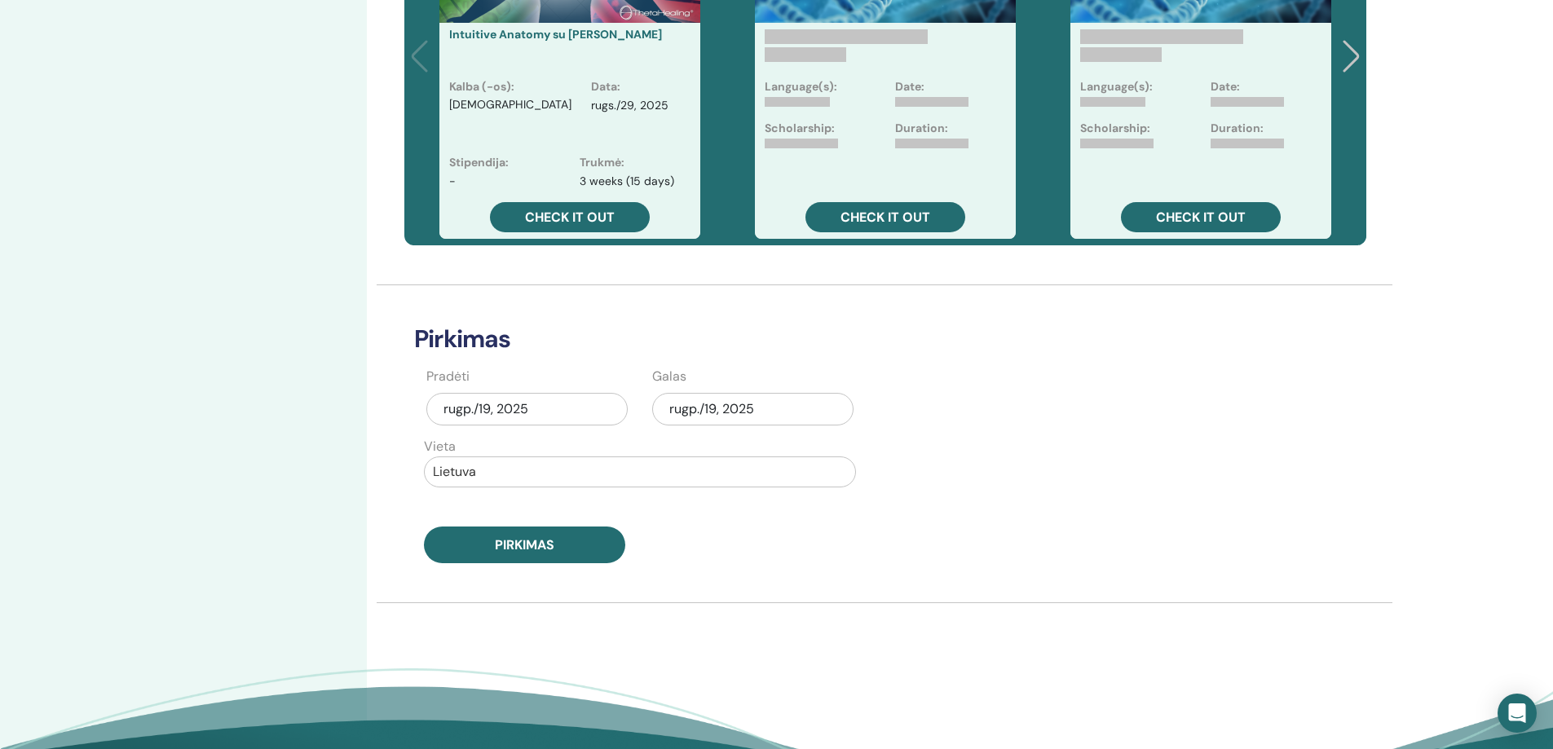
scroll to position [571, 0]
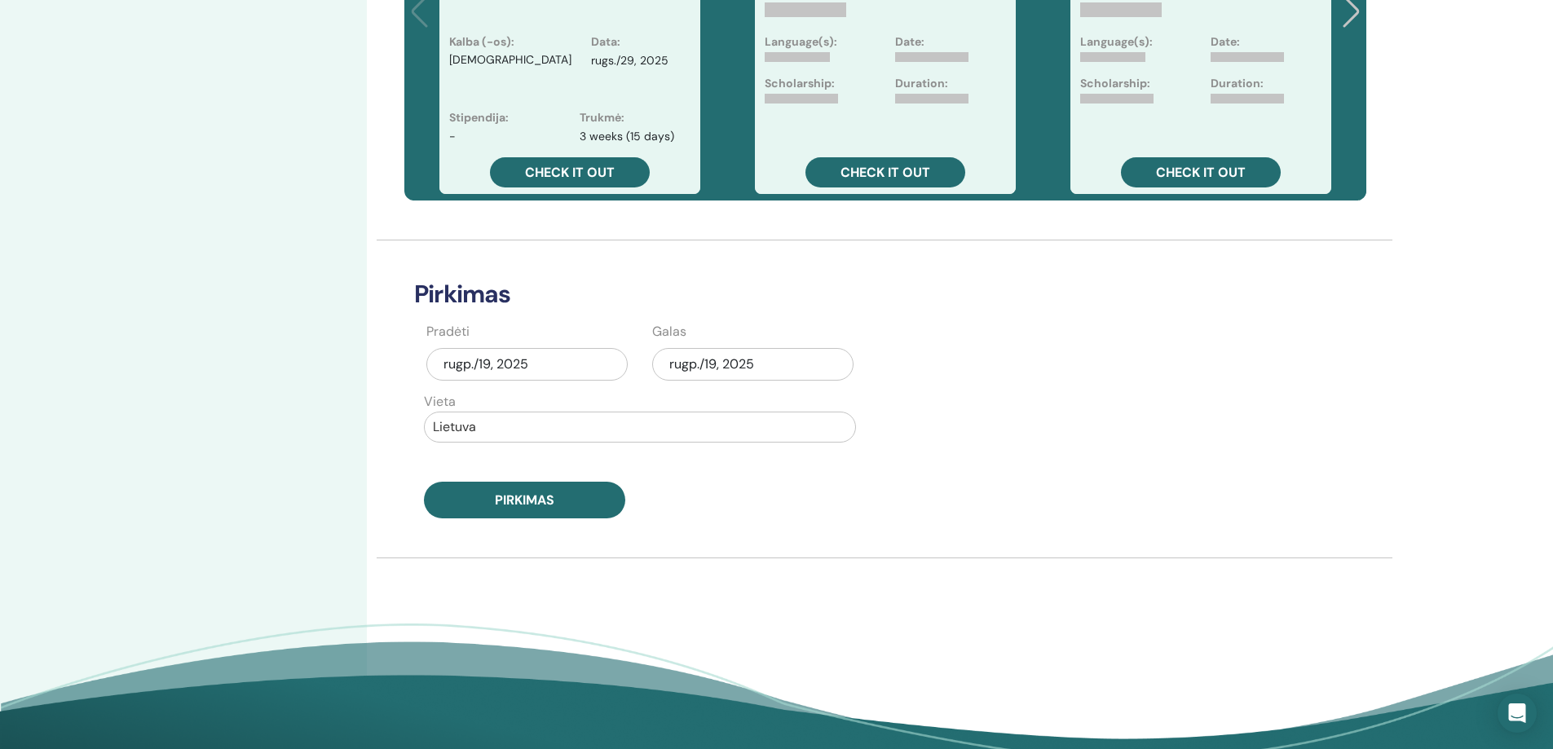
click at [702, 362] on div "rugp./19, 2025" at bounding box center [752, 364] width 201 height 33
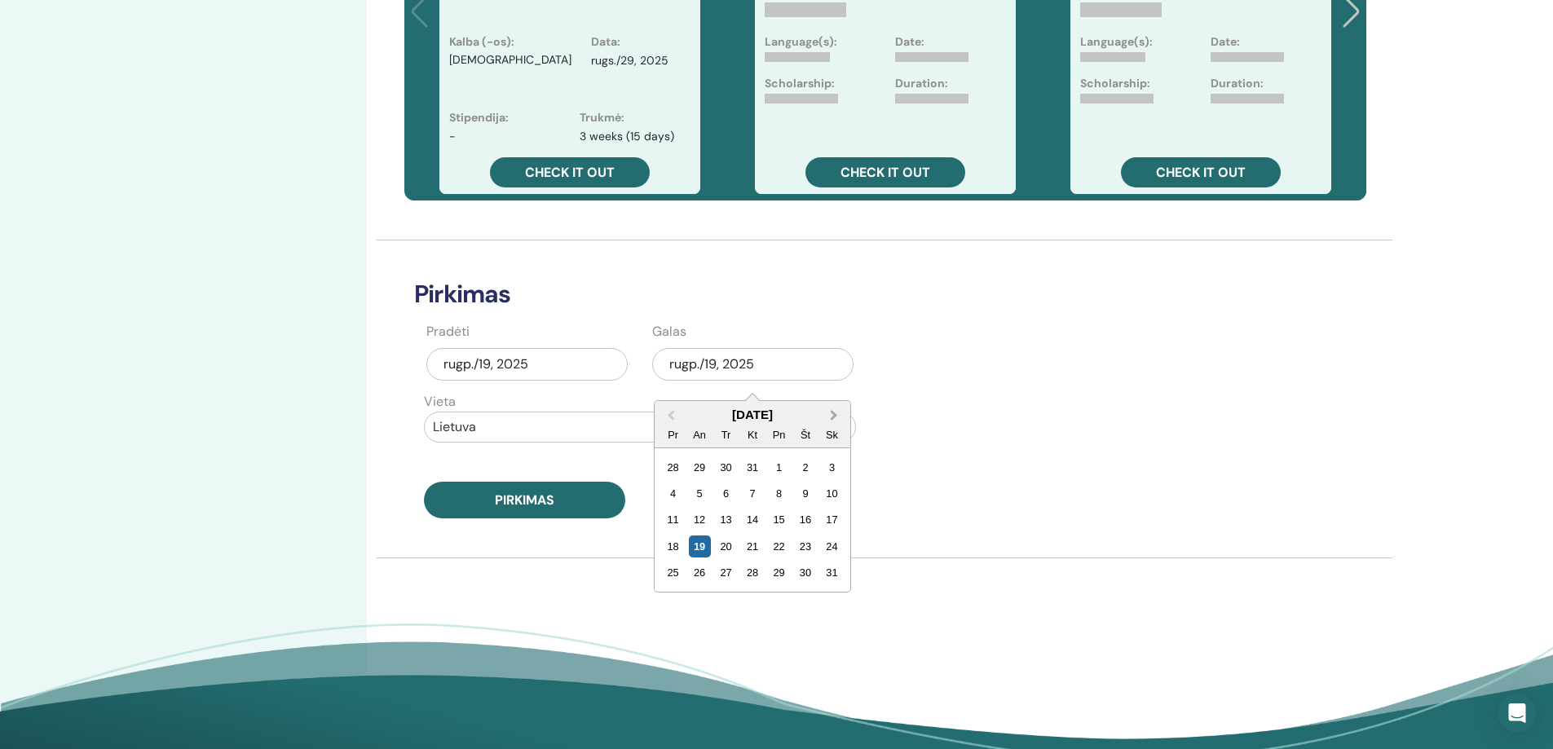
click at [834, 417] on span "Next Month" at bounding box center [834, 415] width 0 height 17
click at [674, 570] on div "29" at bounding box center [673, 573] width 22 height 22
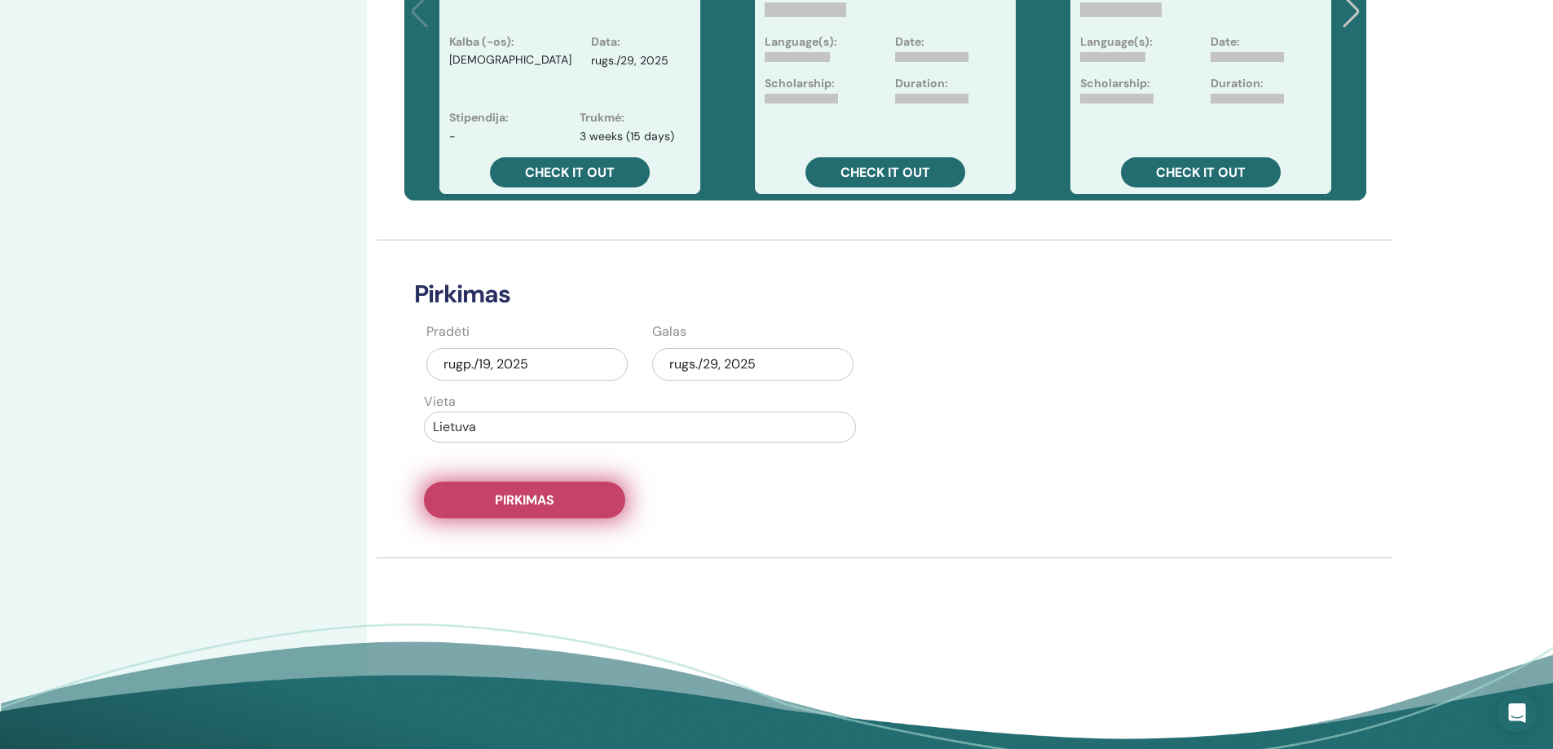
click at [544, 487] on button "Pirkimas" at bounding box center [524, 500] width 201 height 37
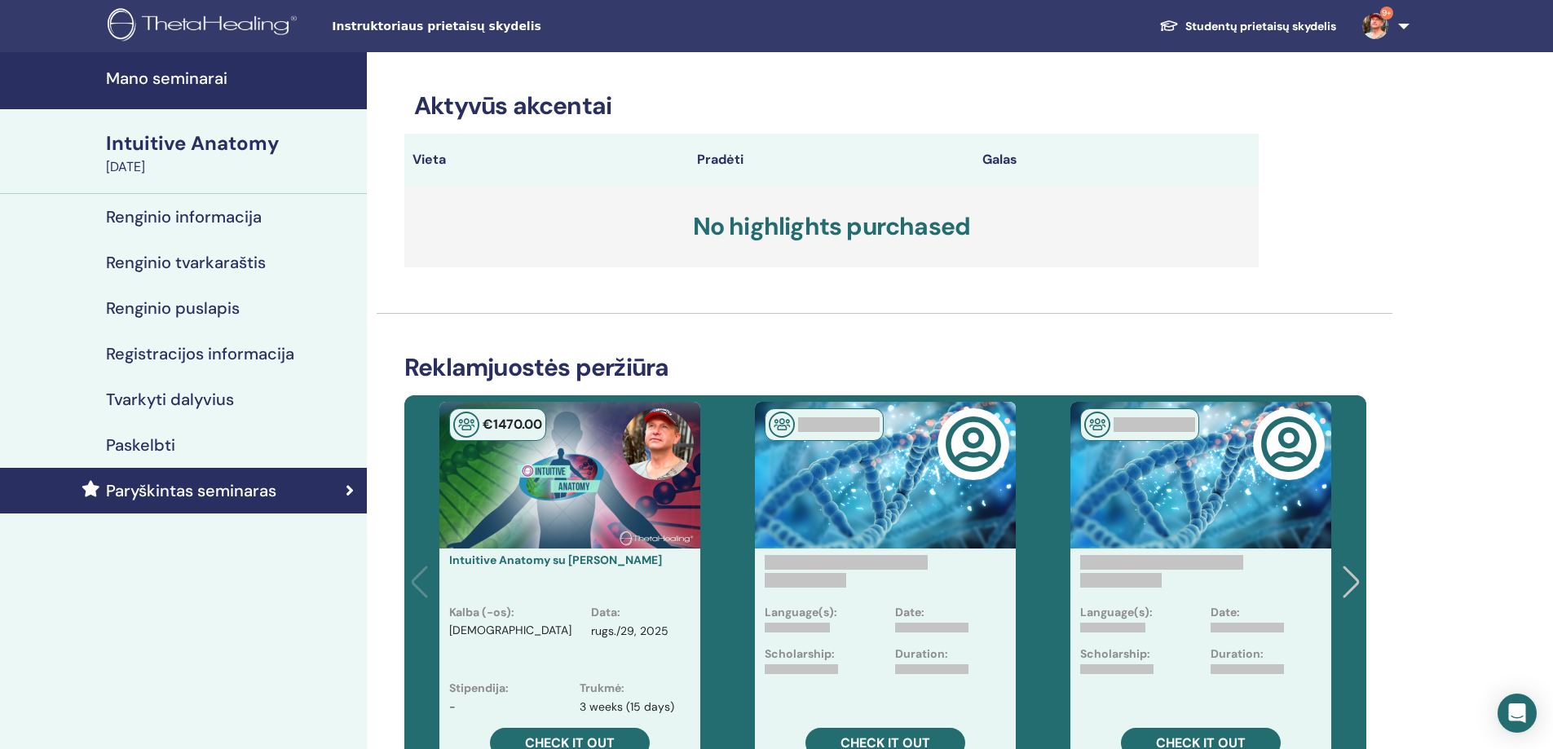
click at [1368, 33] on img at bounding box center [1375, 26] width 26 height 26
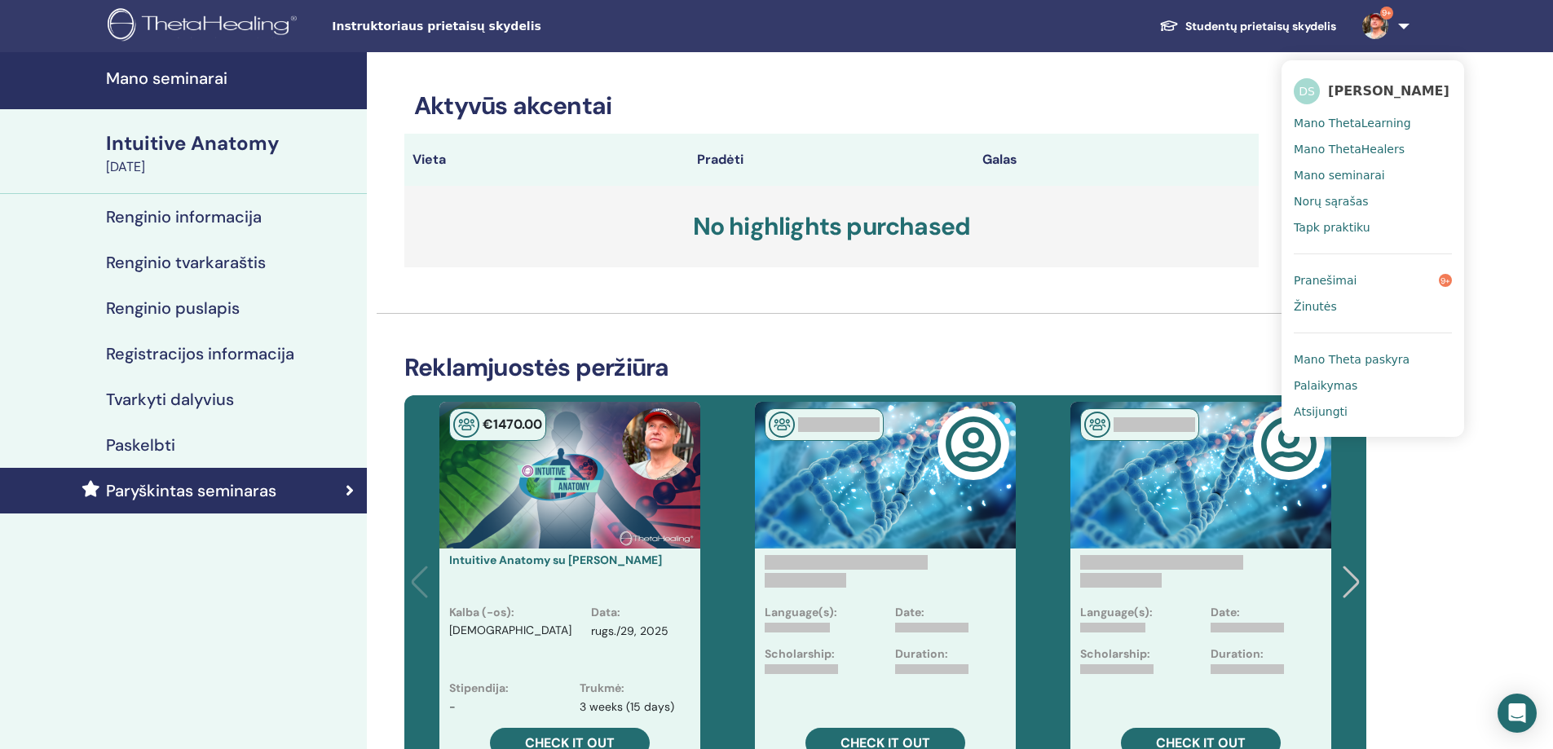
click at [1382, 367] on span "Mano Theta paskyra" at bounding box center [1352, 359] width 116 height 15
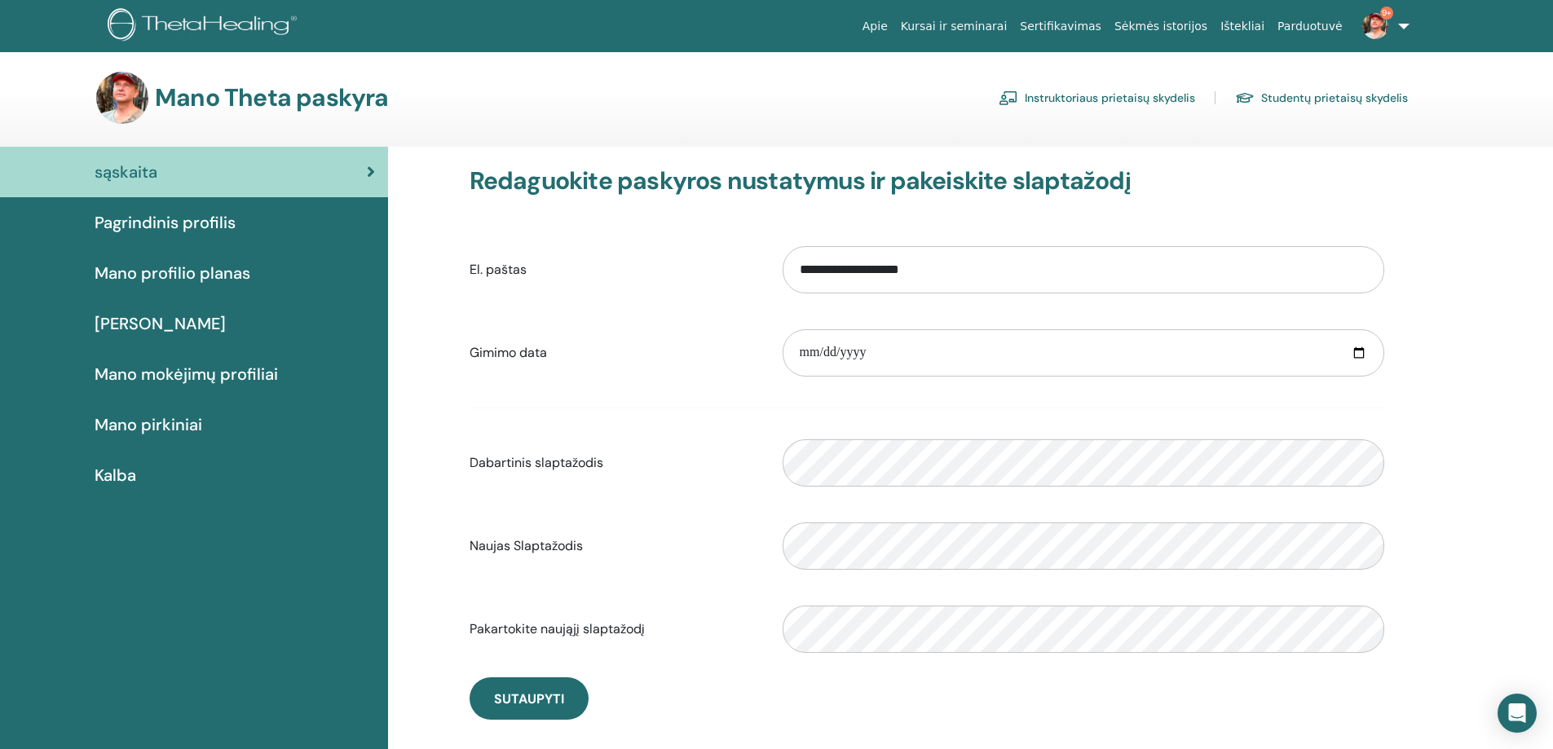
click at [199, 311] on link "[PERSON_NAME]" at bounding box center [194, 323] width 388 height 51
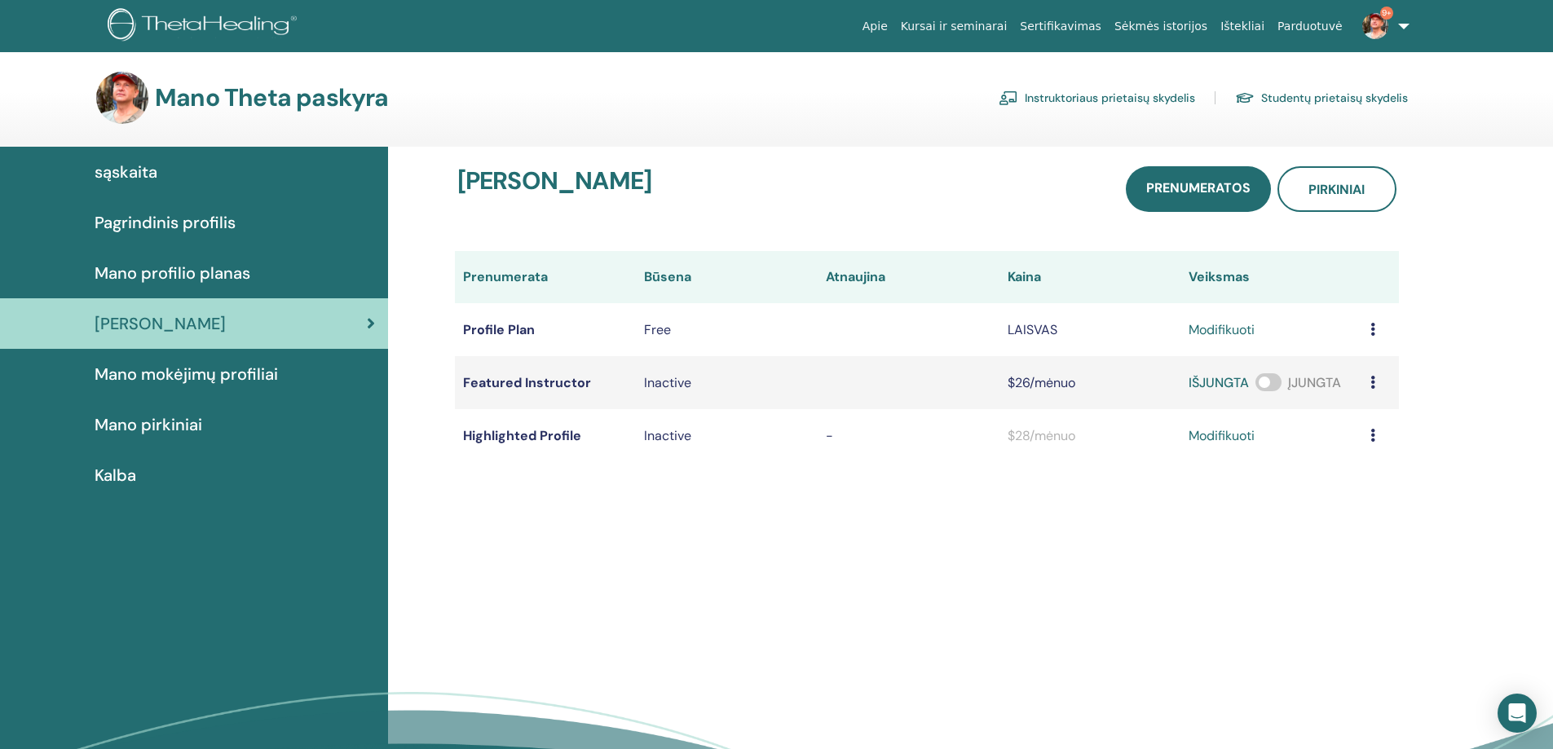
click at [212, 369] on span "Mano mokėjimų profiliai" at bounding box center [186, 374] width 183 height 24
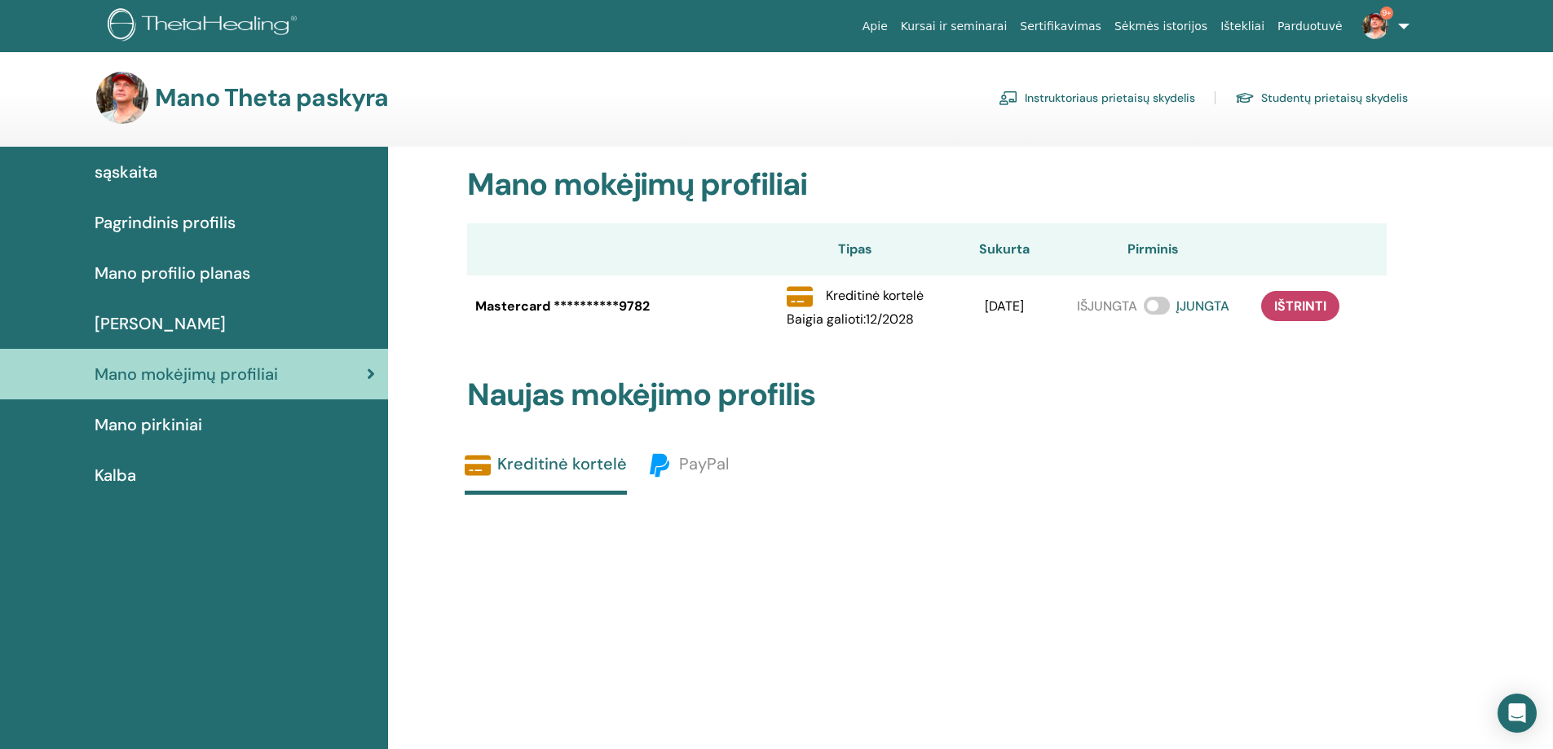
click at [210, 277] on span "Mano profilio planas" at bounding box center [173, 273] width 156 height 24
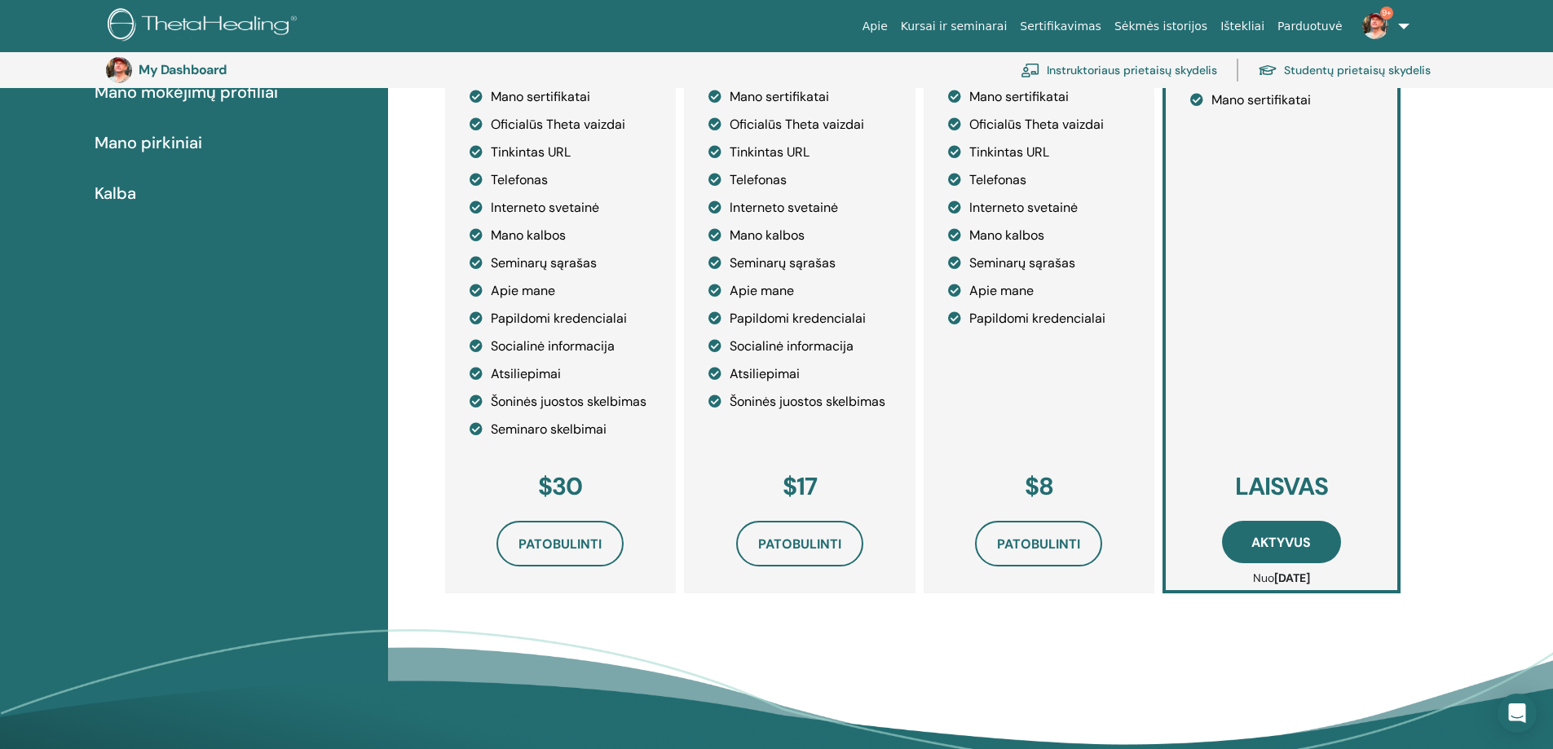
scroll to position [362, 0]
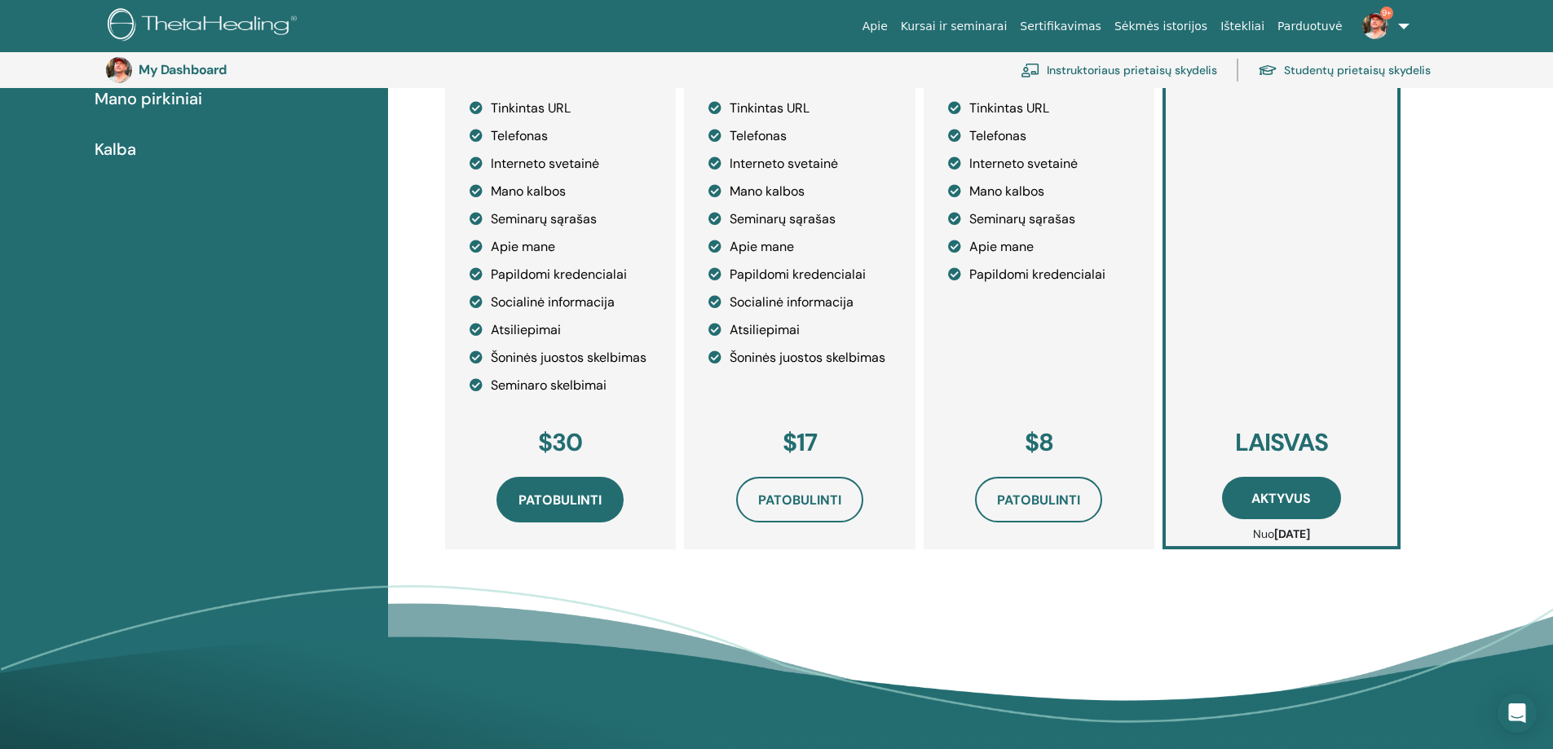
click at [570, 502] on span "Patobulinti" at bounding box center [559, 499] width 83 height 17
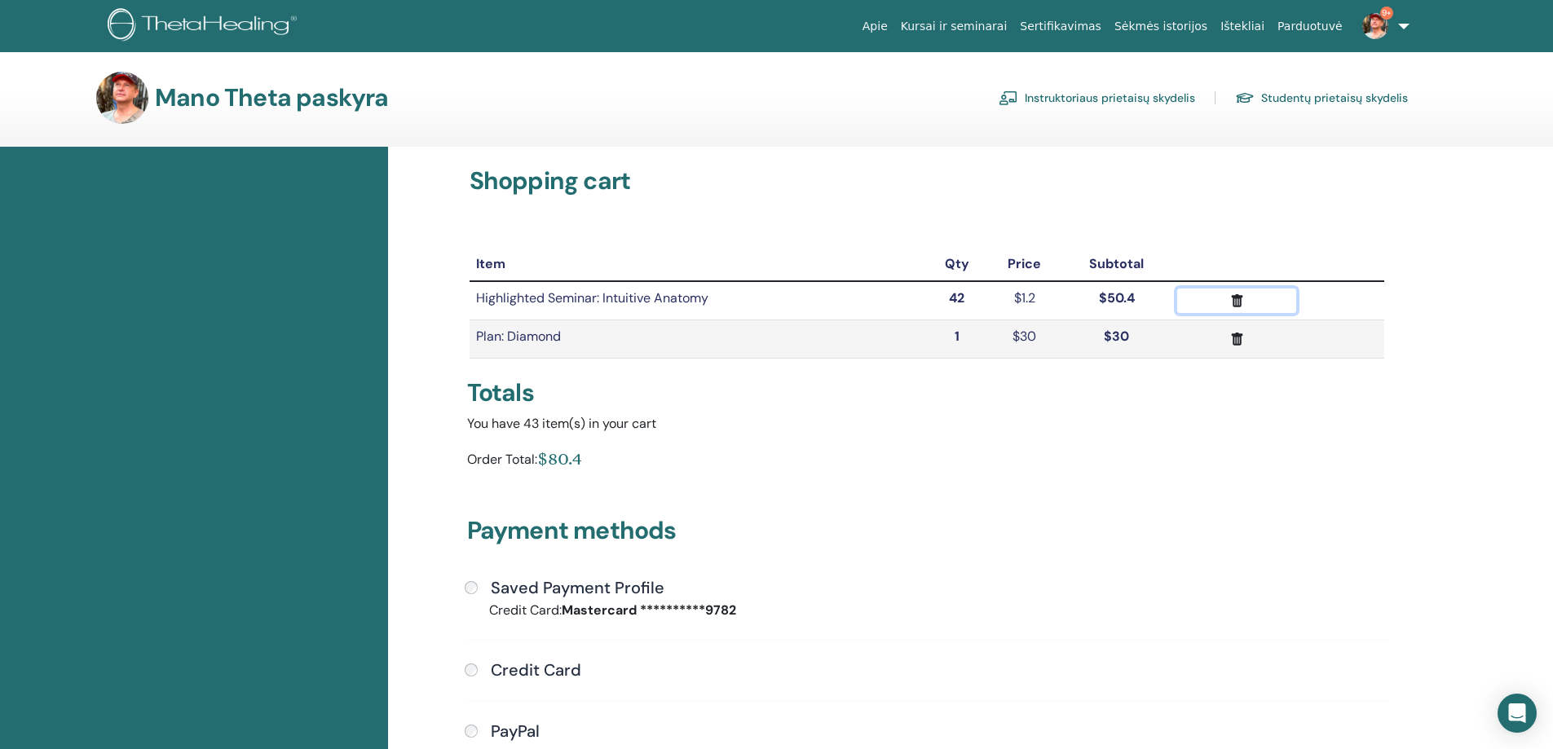
click at [1236, 301] on icon "submit" at bounding box center [1236, 301] width 17 height 17
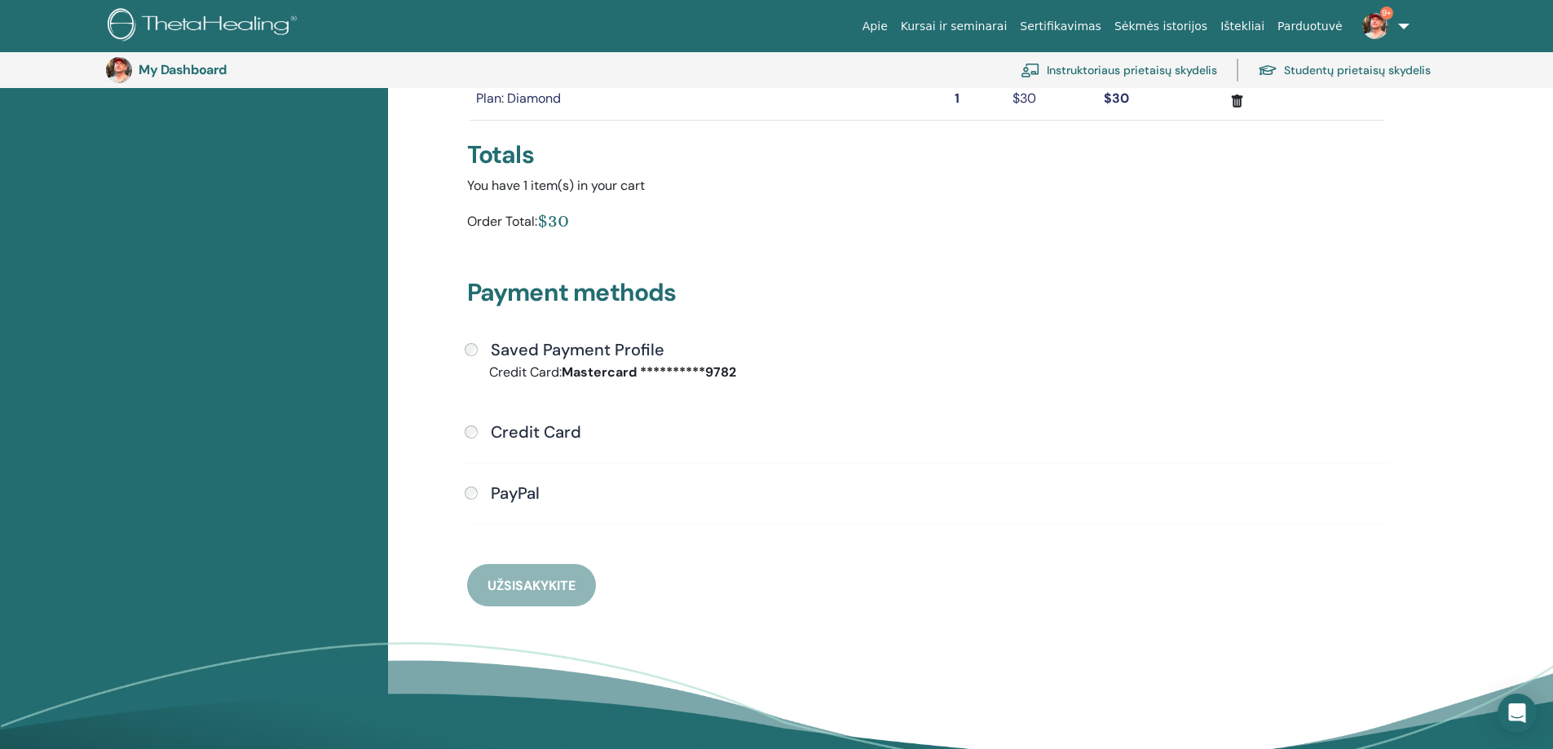
scroll to position [280, 0]
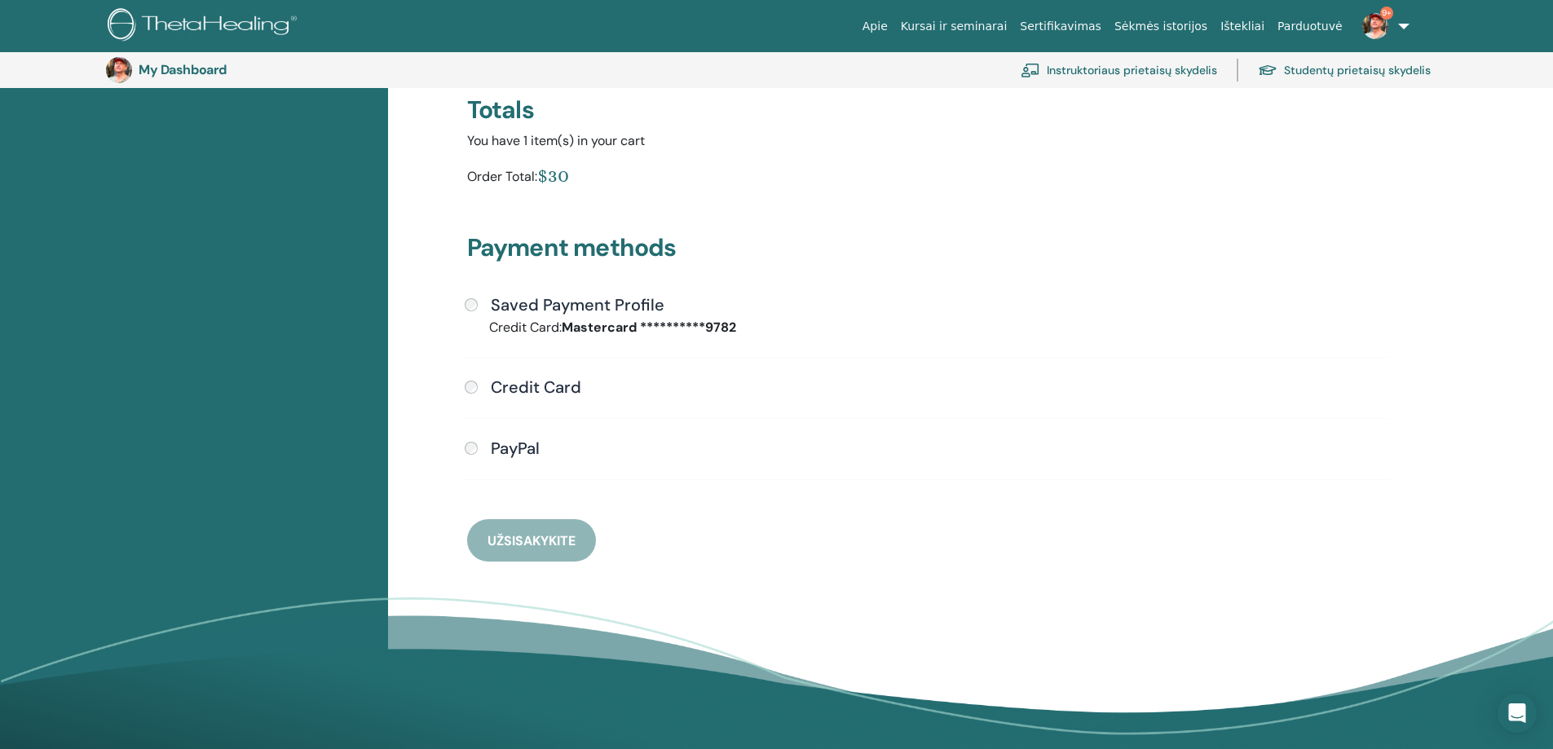
click at [478, 306] on div "Saved Payment Profile" at bounding box center [927, 305] width 924 height 21
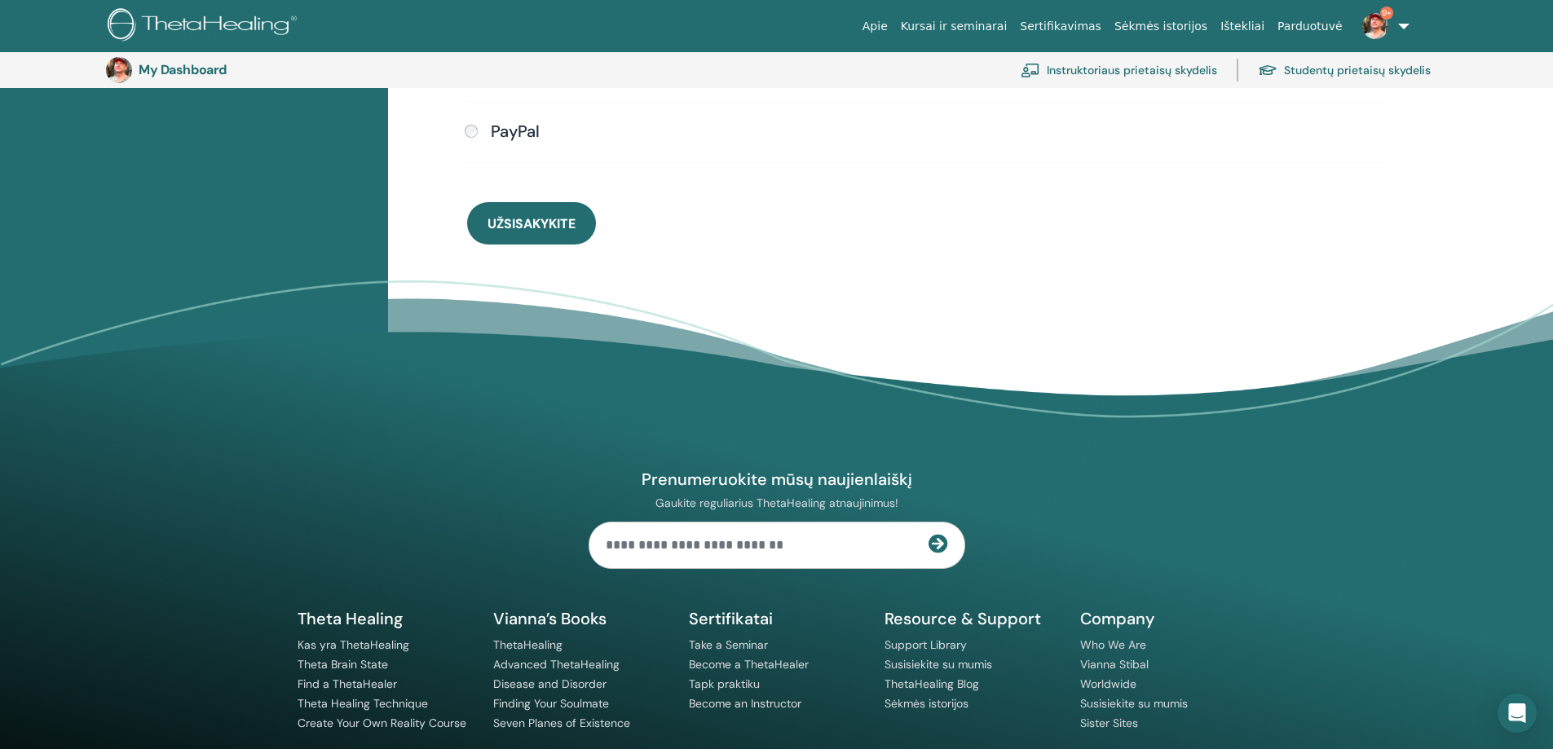
scroll to position [668, 0]
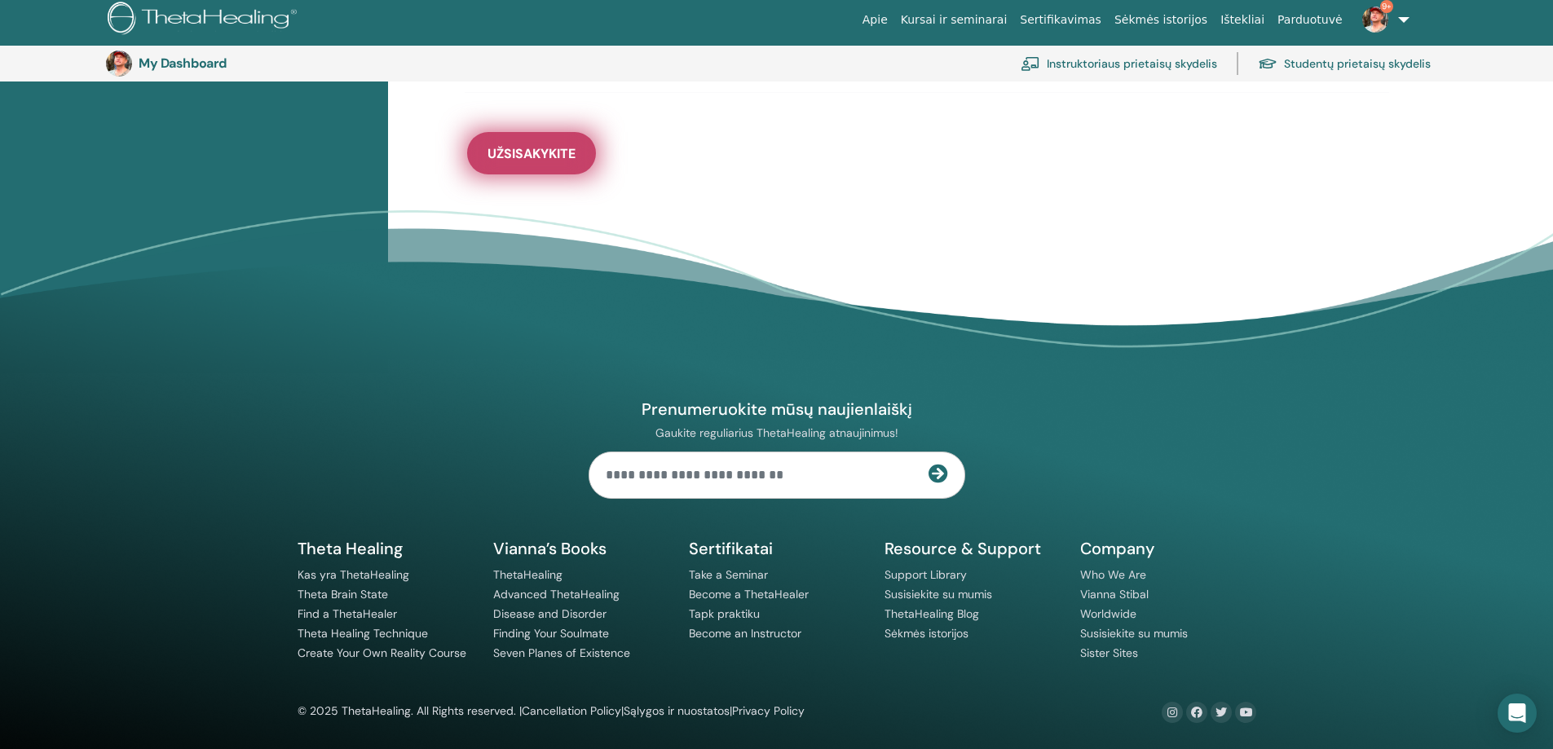
click at [544, 149] on span "Užsisakykite" at bounding box center [531, 153] width 88 height 17
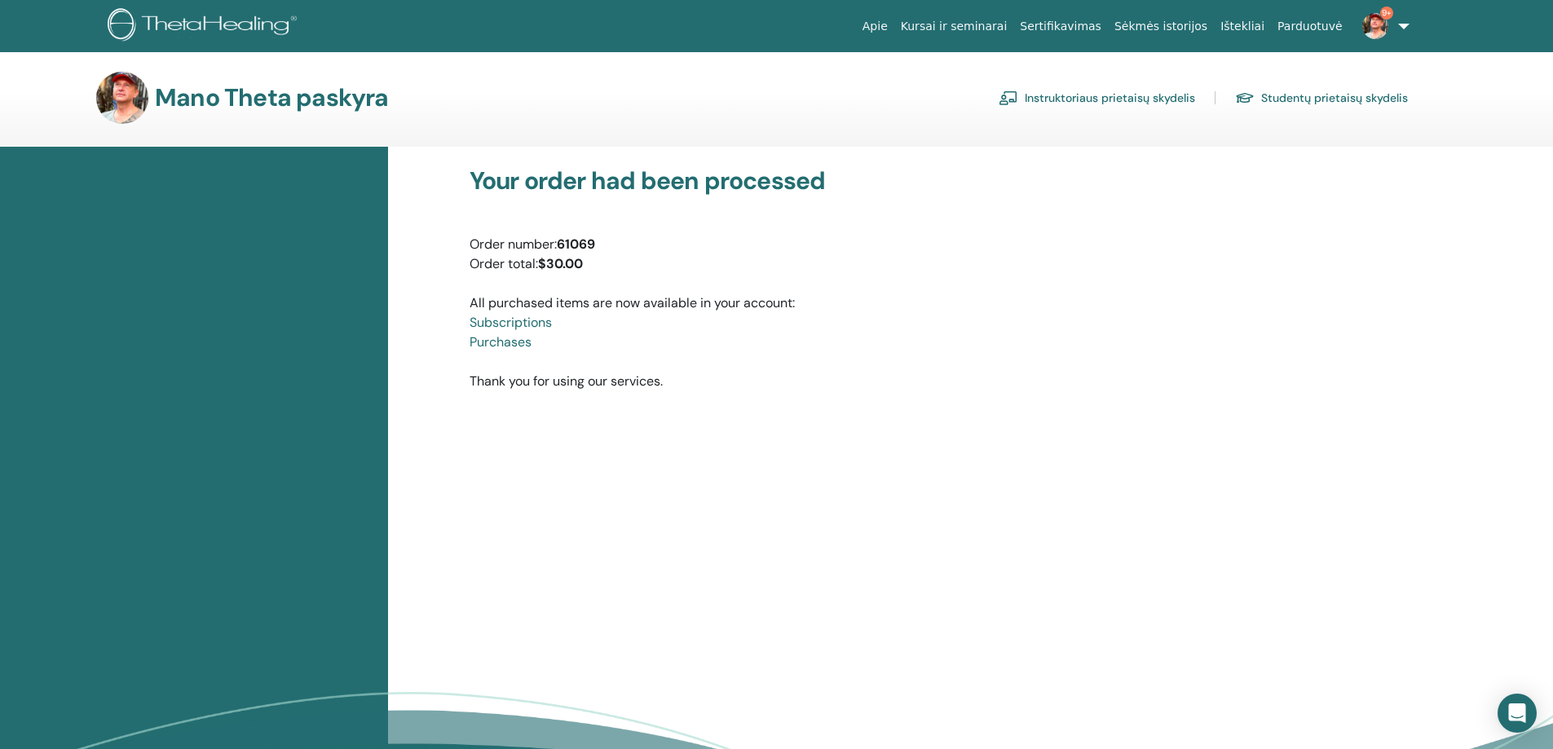
click at [531, 326] on link "Subscriptions" at bounding box center [510, 322] width 82 height 17
